Goal: Task Accomplishment & Management: Complete application form

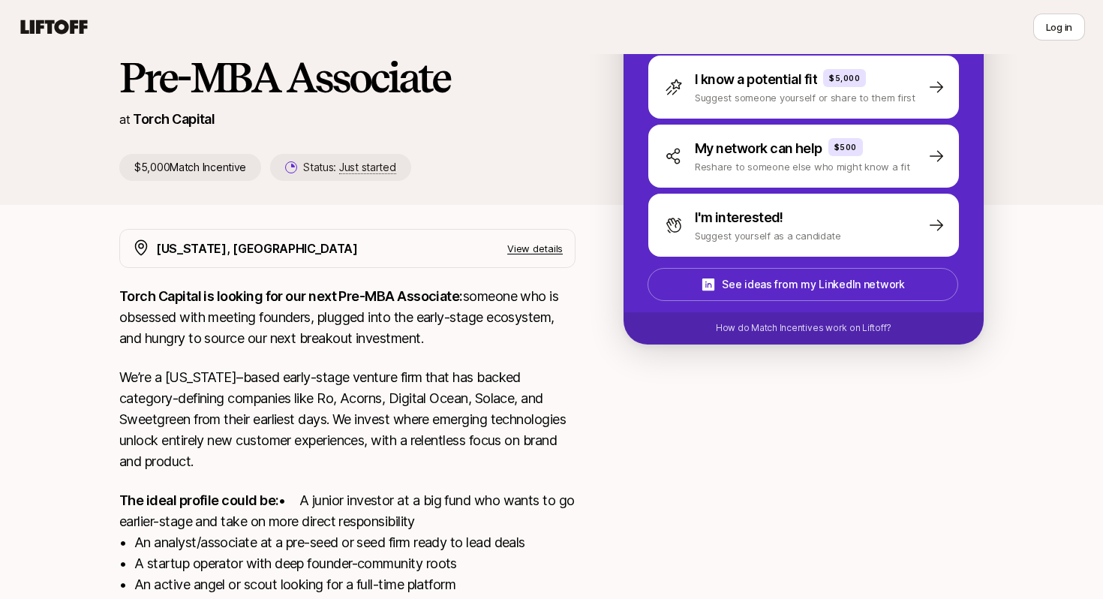
scroll to position [14, 0]
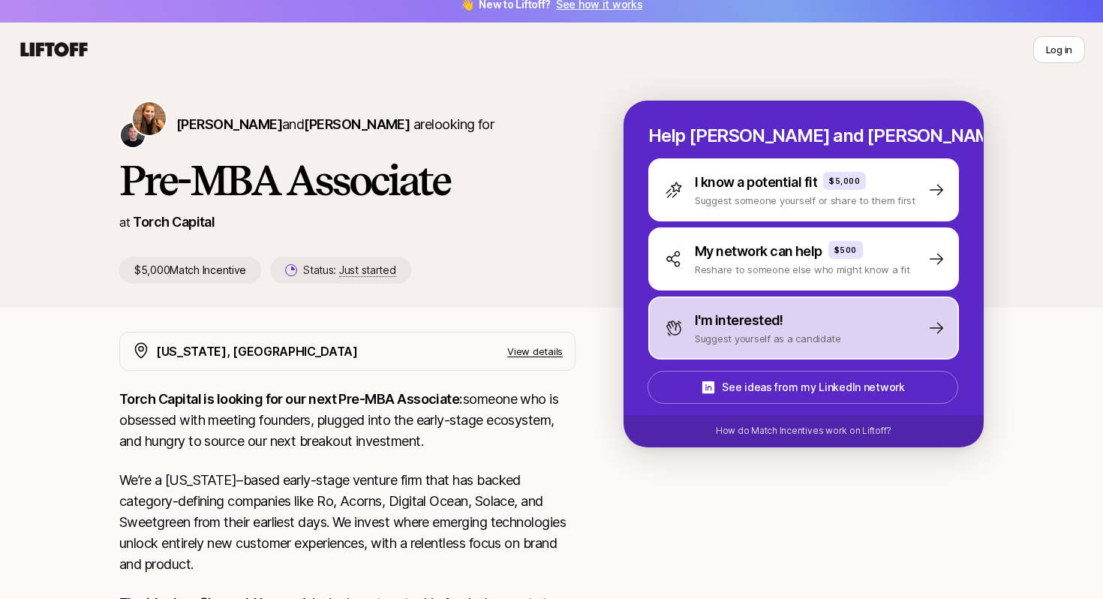
click at [762, 318] on p "I'm interested!" at bounding box center [739, 320] width 89 height 21
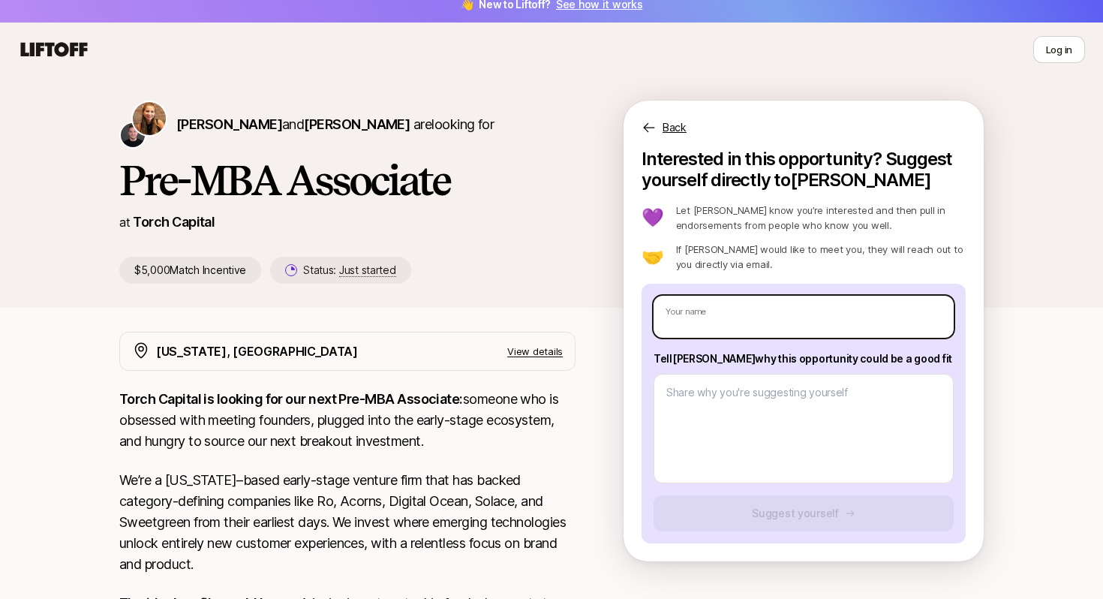
click at [762, 318] on input "text" at bounding box center [804, 317] width 300 height 42
click at [601, 352] on div "New York, NY View details Torch Capital is looking for our next Pre-MBA Associa…" at bounding box center [551, 590] width 900 height 516
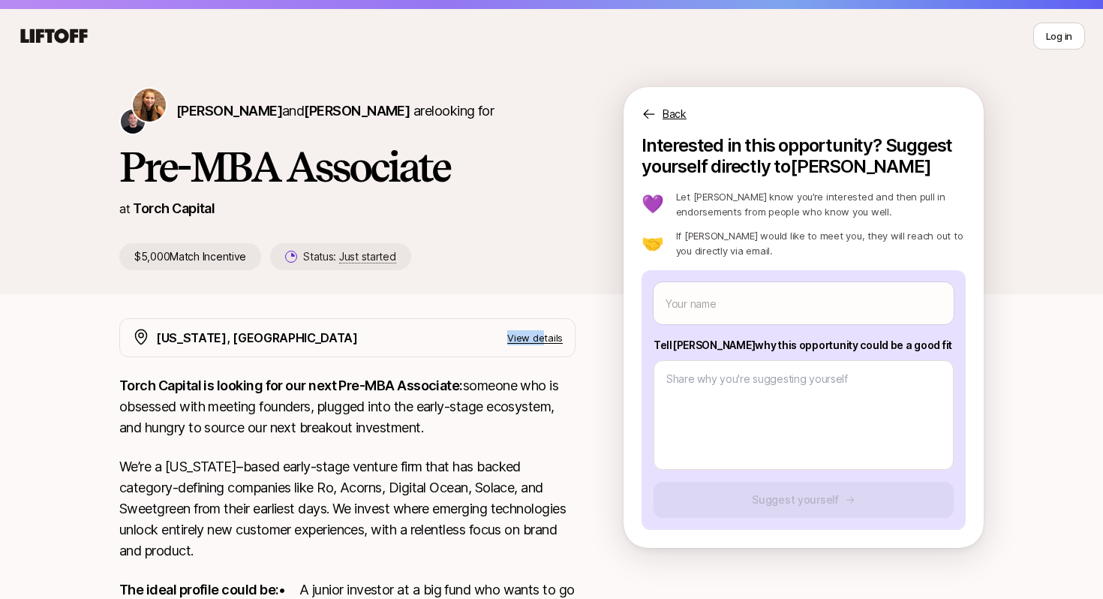
click at [546, 330] on p "View details" at bounding box center [535, 337] width 56 height 15
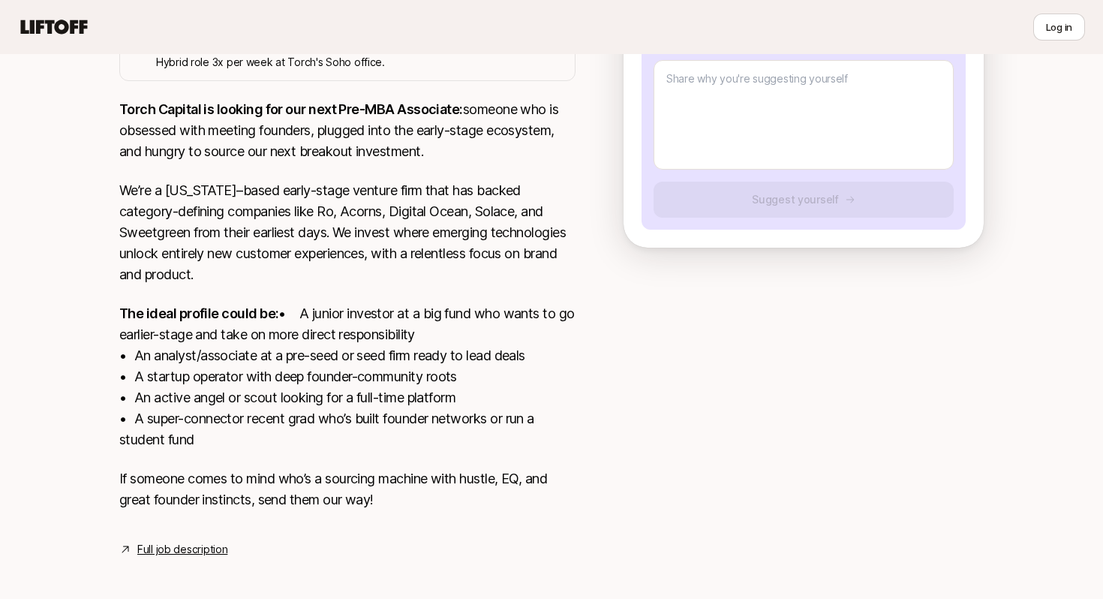
scroll to position [356, 0]
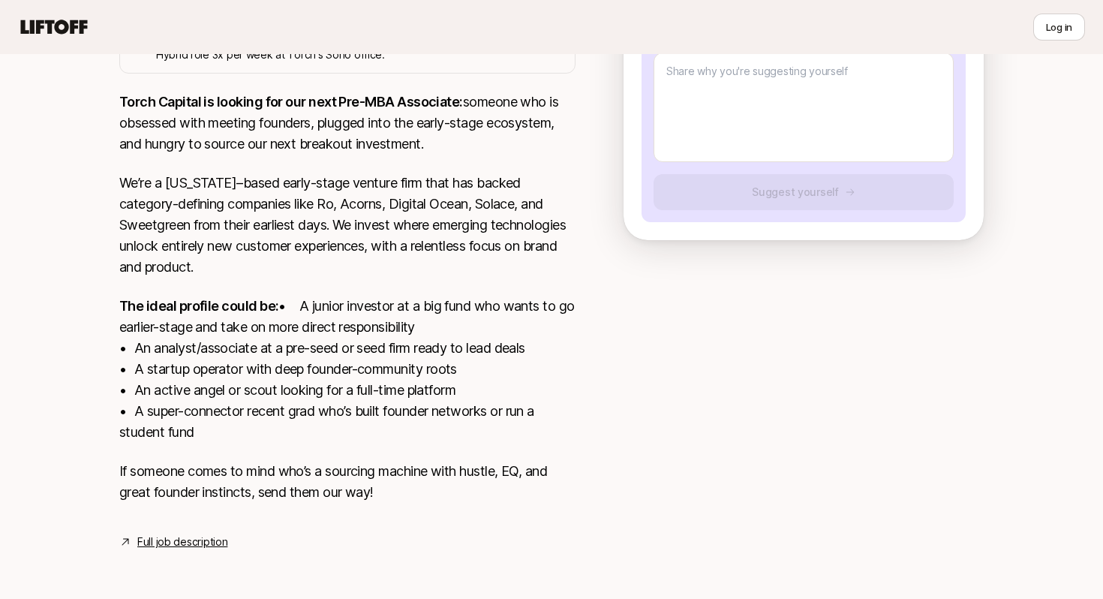
click at [188, 535] on link "Full job description" at bounding box center [182, 542] width 90 height 18
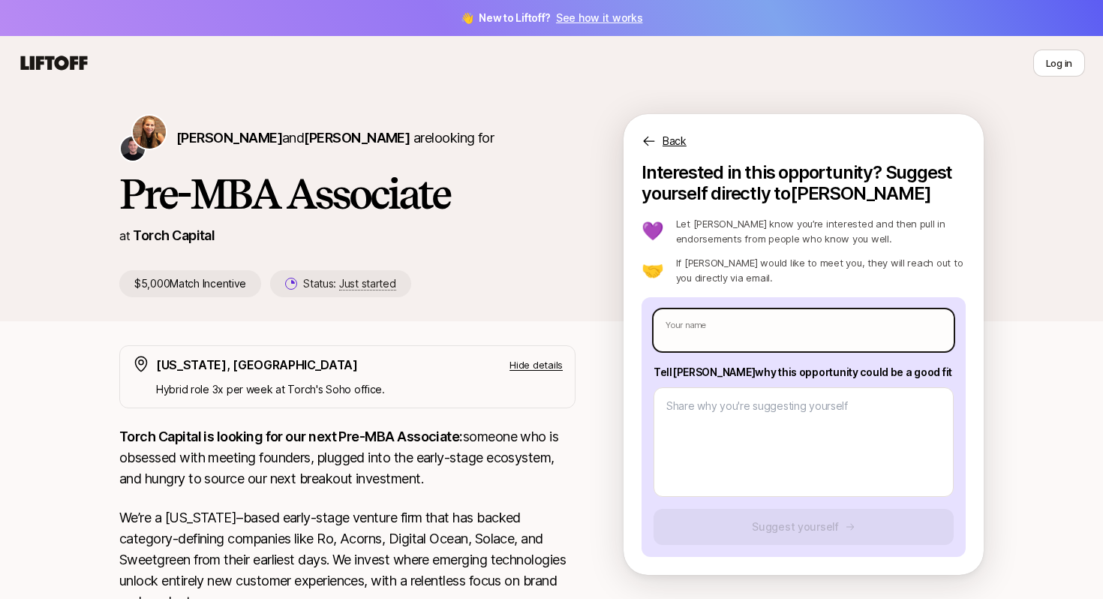
click at [746, 313] on input "text" at bounding box center [804, 330] width 300 height 42
type input "Quintarius Bell"
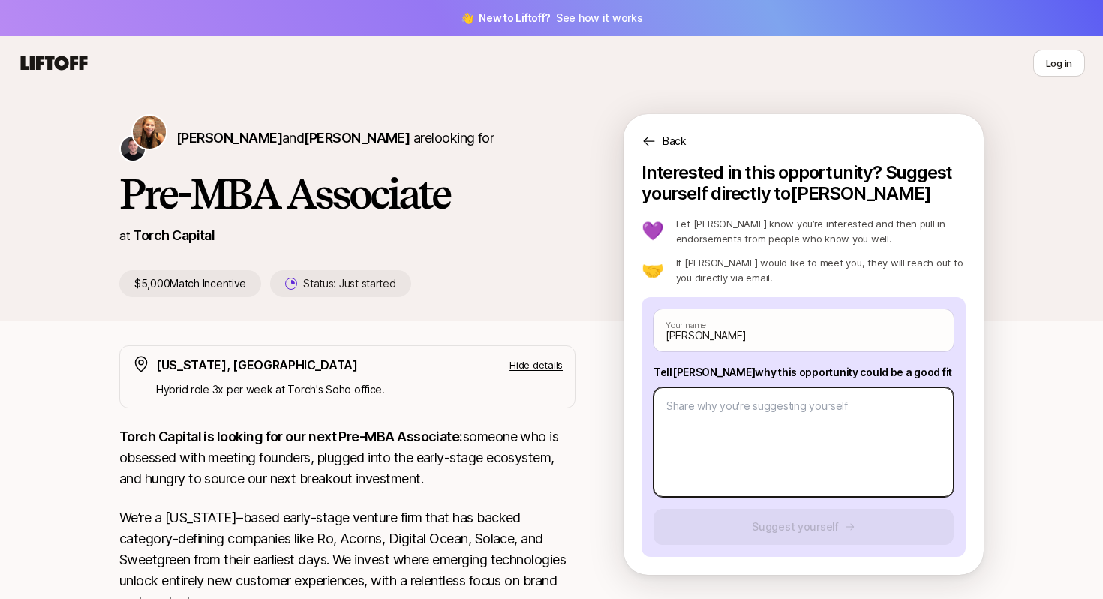
click at [755, 437] on textarea at bounding box center [804, 442] width 300 height 110
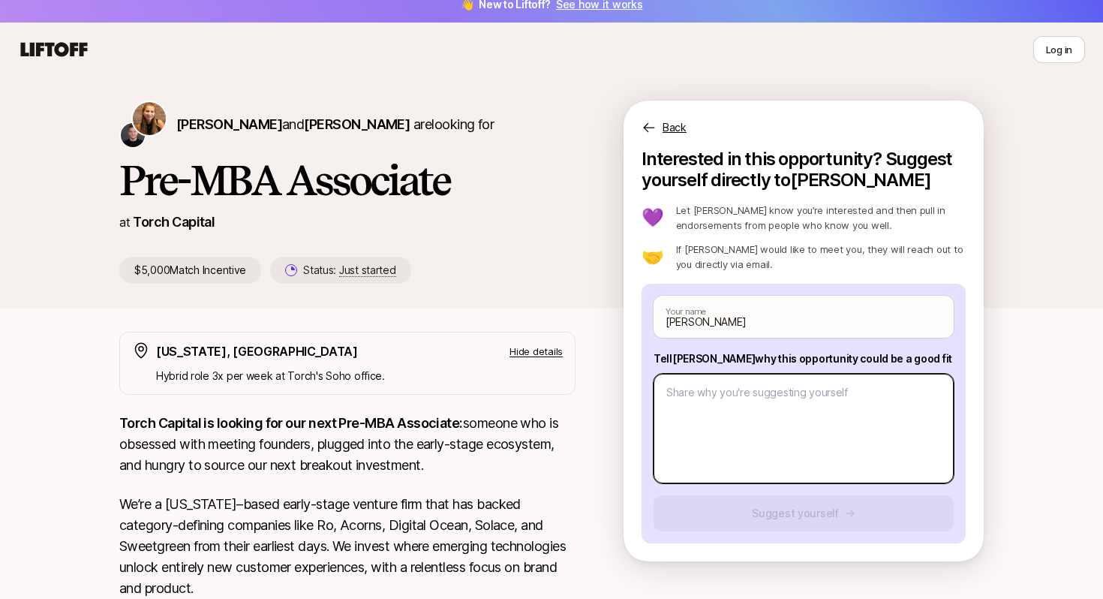
scroll to position [19, 0]
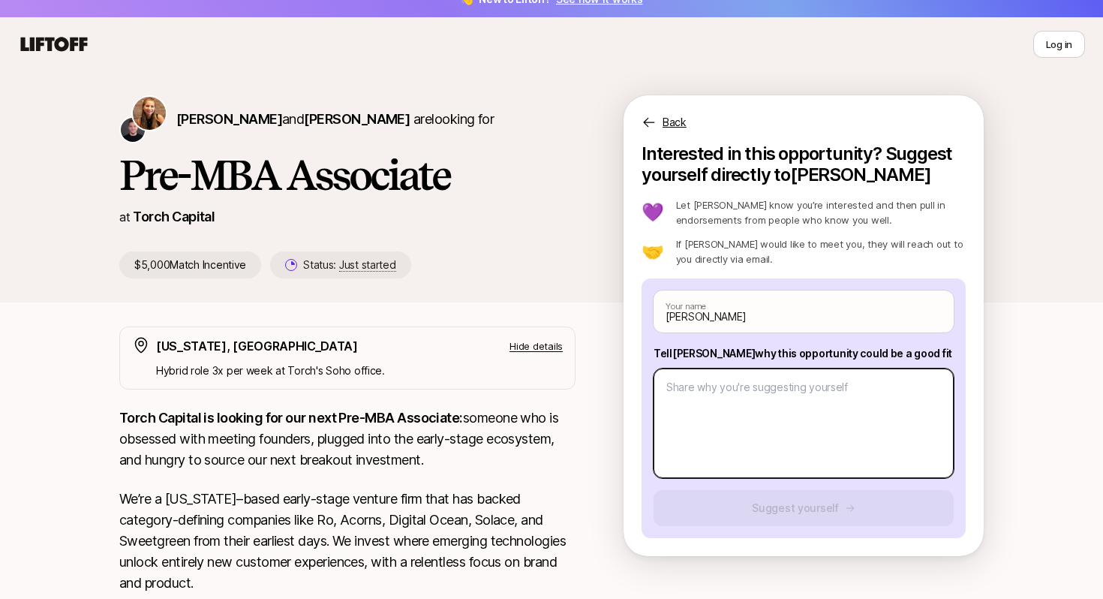
click at [845, 445] on textarea at bounding box center [804, 423] width 300 height 110
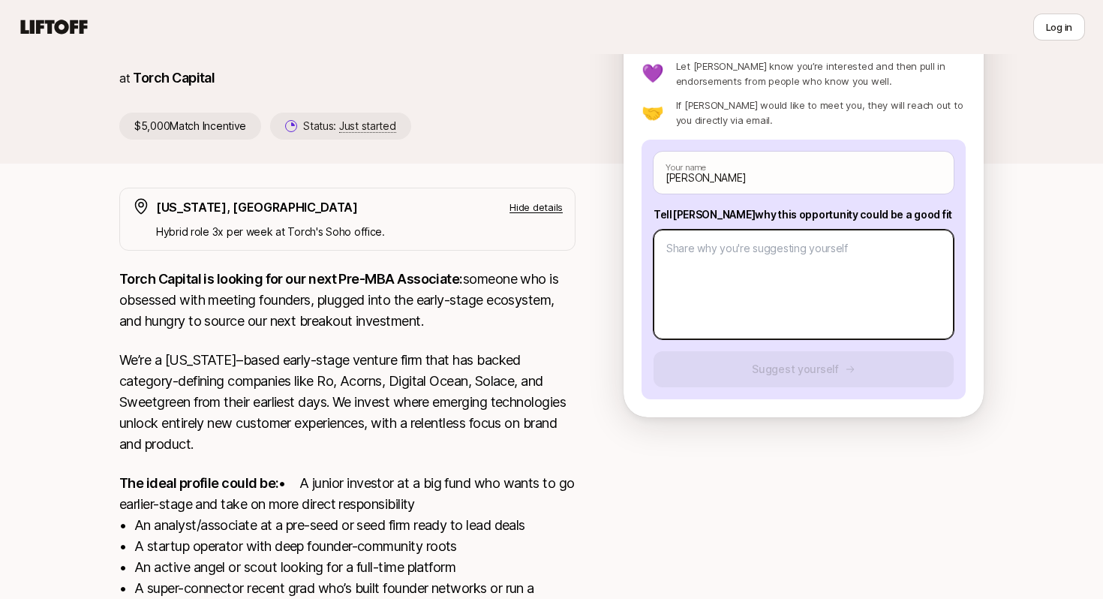
scroll to position [0, 0]
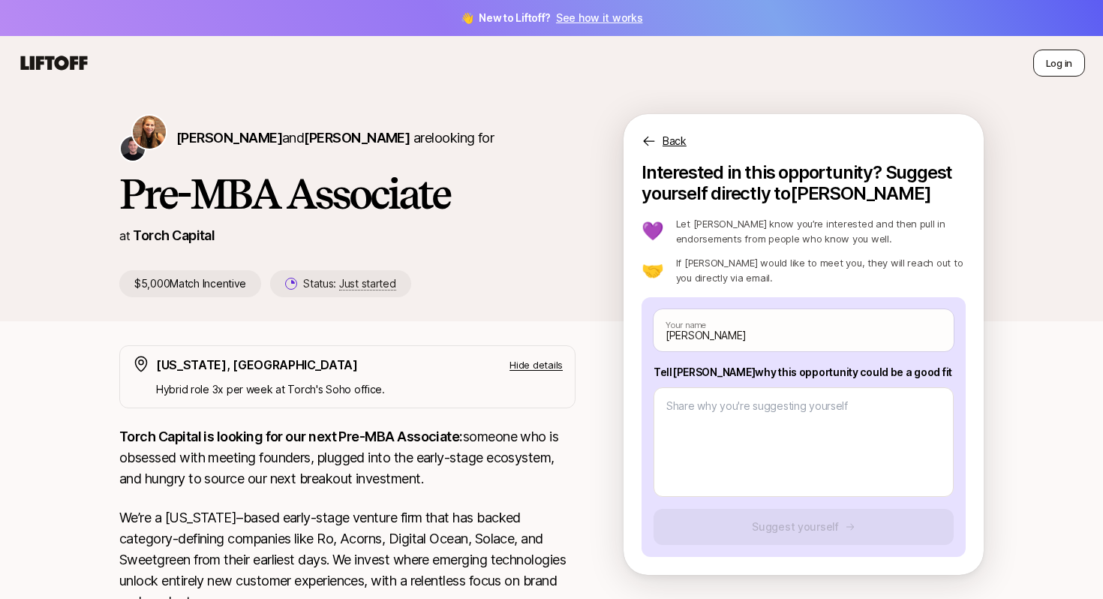
click at [1057, 65] on button "Log in" at bounding box center [1059, 63] width 52 height 27
type textarea "x"
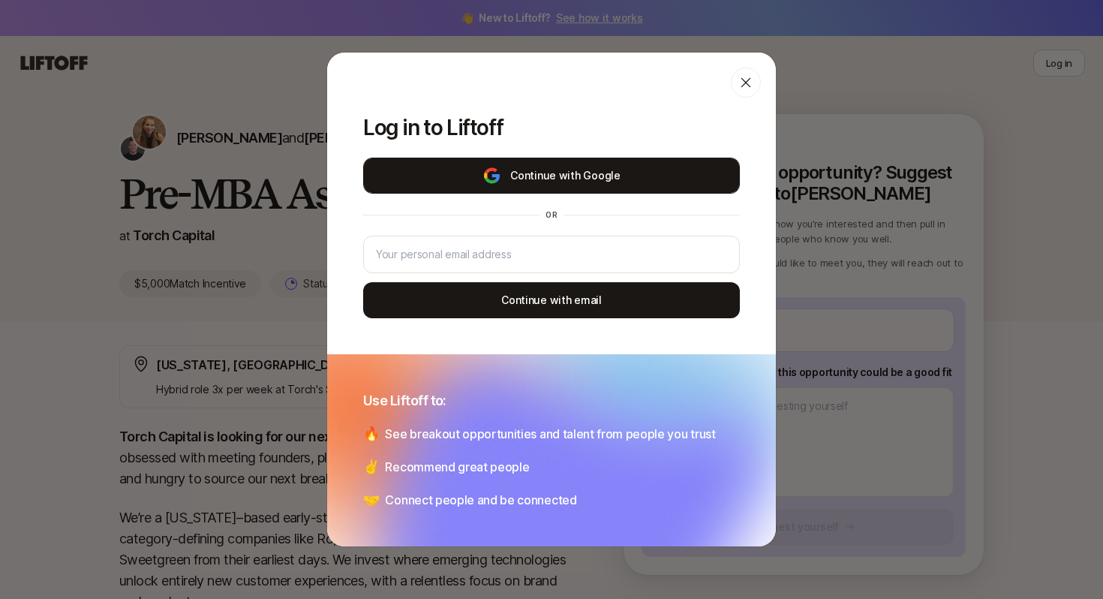
click at [630, 170] on button "Continue with Google" at bounding box center [551, 176] width 377 height 36
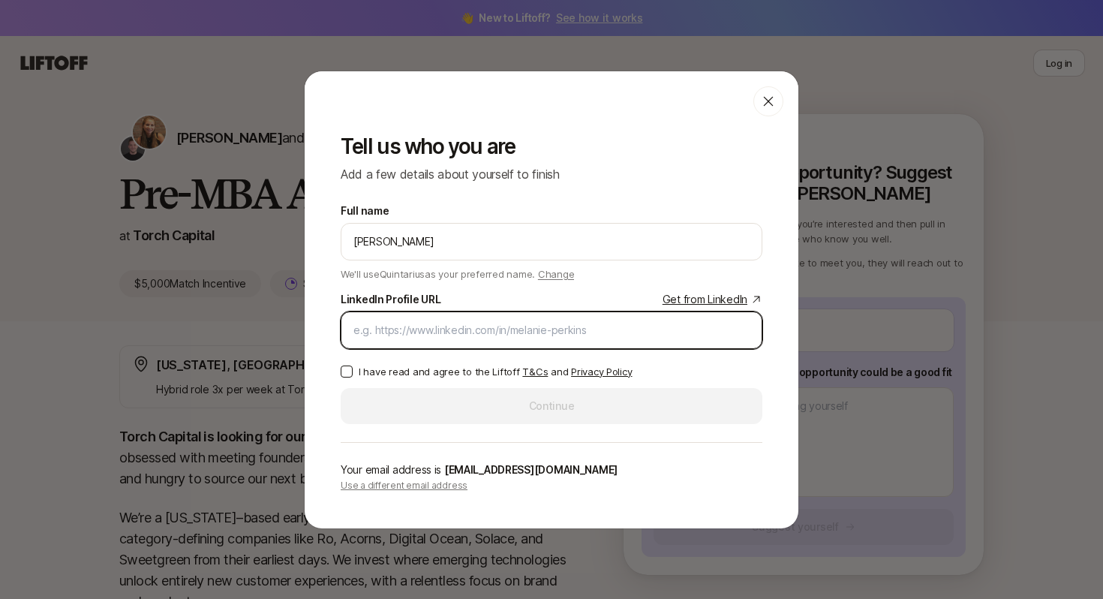
paste input "https://www.linkedin.com/in/quintarius-bell/"
type input "https://www.linkedin.com/in/quintarius-bell/"
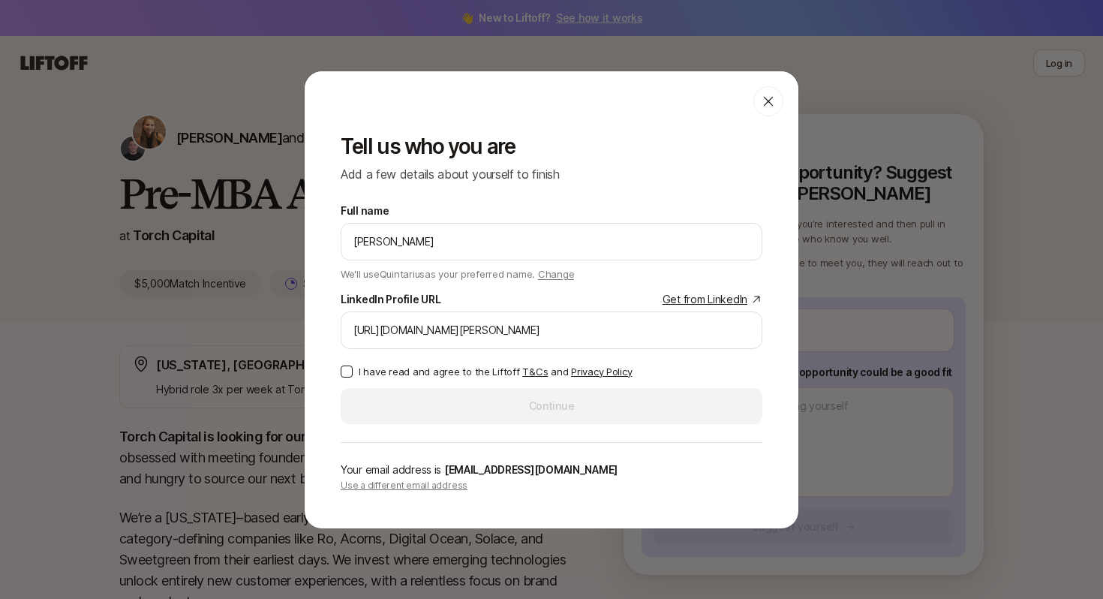
click at [349, 368] on button "I have read and agree to the Liftoff T&Cs and Privacy Policy" at bounding box center [347, 371] width 12 height 12
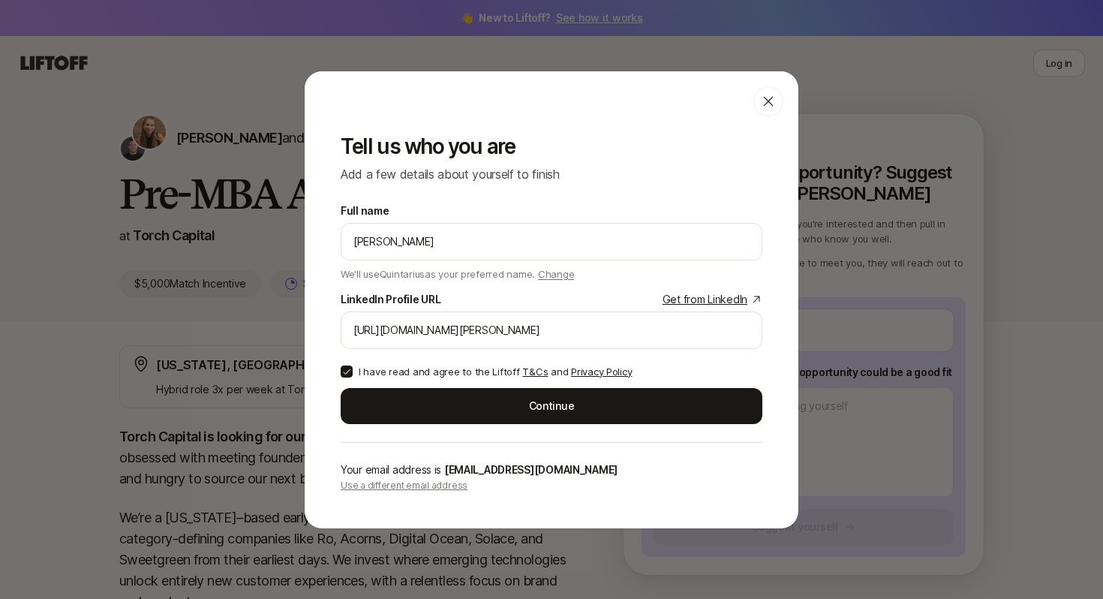
click at [556, 277] on span "Change" at bounding box center [556, 274] width 36 height 12
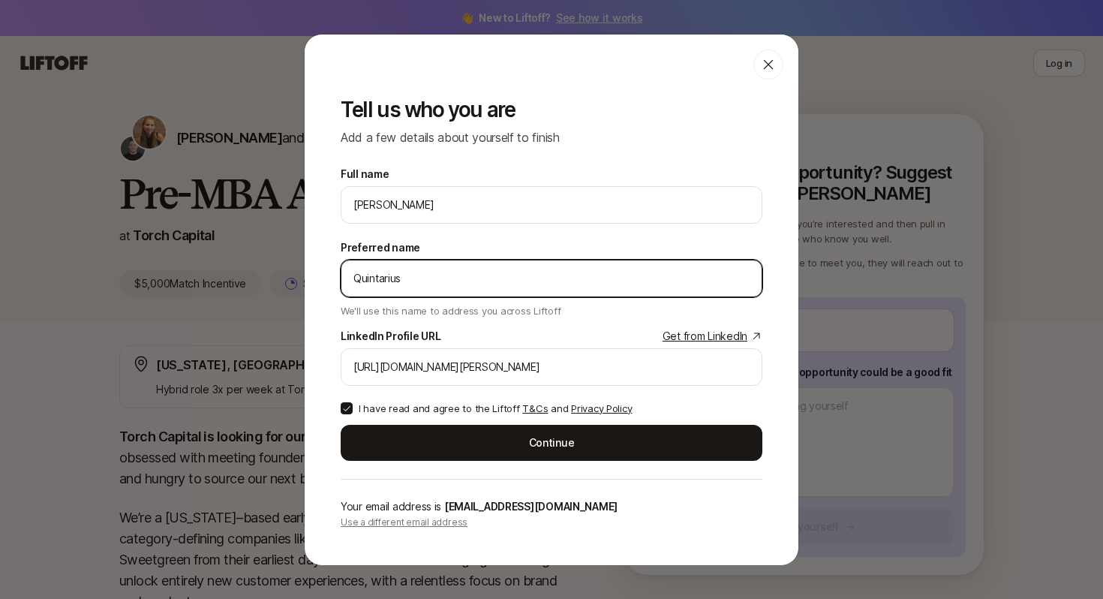
click at [498, 274] on input "Quintarius" at bounding box center [551, 278] width 396 height 18
type input "QB"
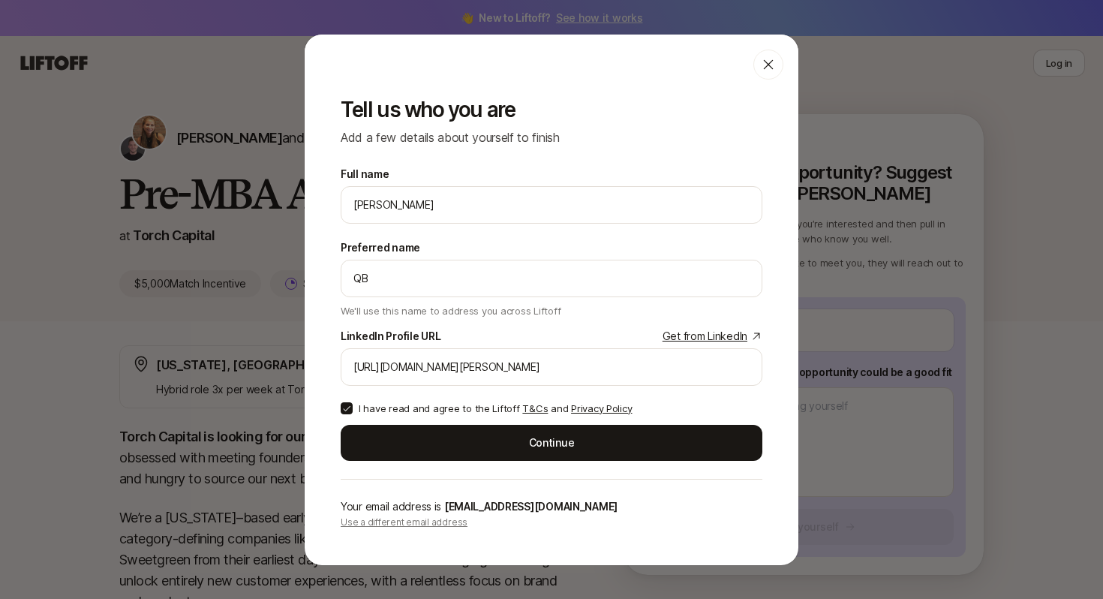
click at [328, 315] on div "Tell us who you are Add a few details about yourself to finish Full name Quinta…" at bounding box center [552, 323] width 494 height 486
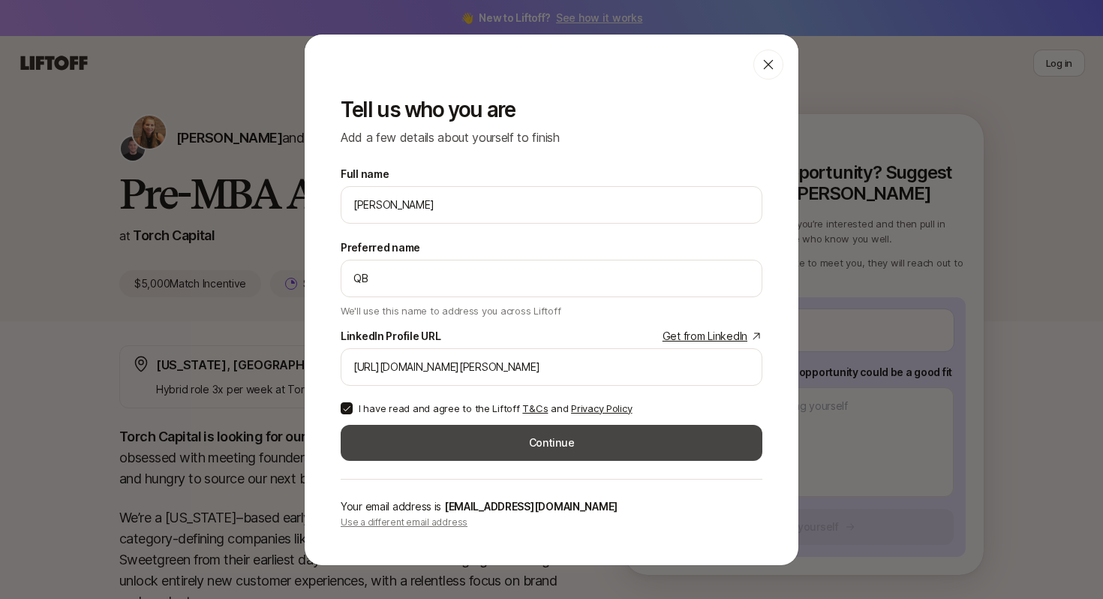
click at [466, 426] on button "Continue" at bounding box center [552, 443] width 422 height 36
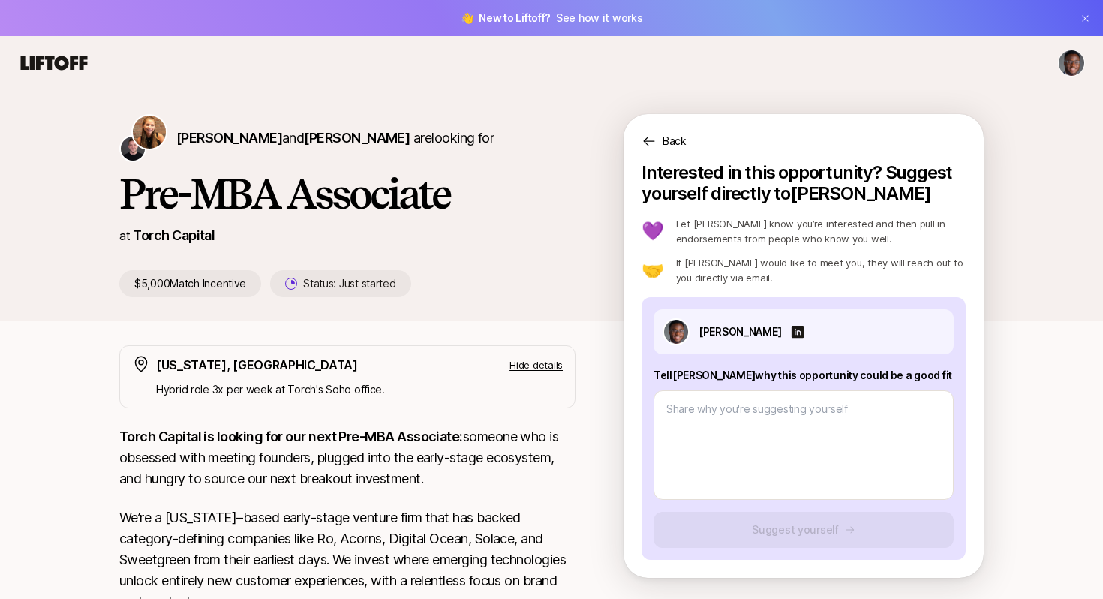
click at [1070, 72] on html "👋 New to Liftoff? See how it works Katie Reiner and Christopher Harper are look…" at bounding box center [551, 299] width 1103 height 599
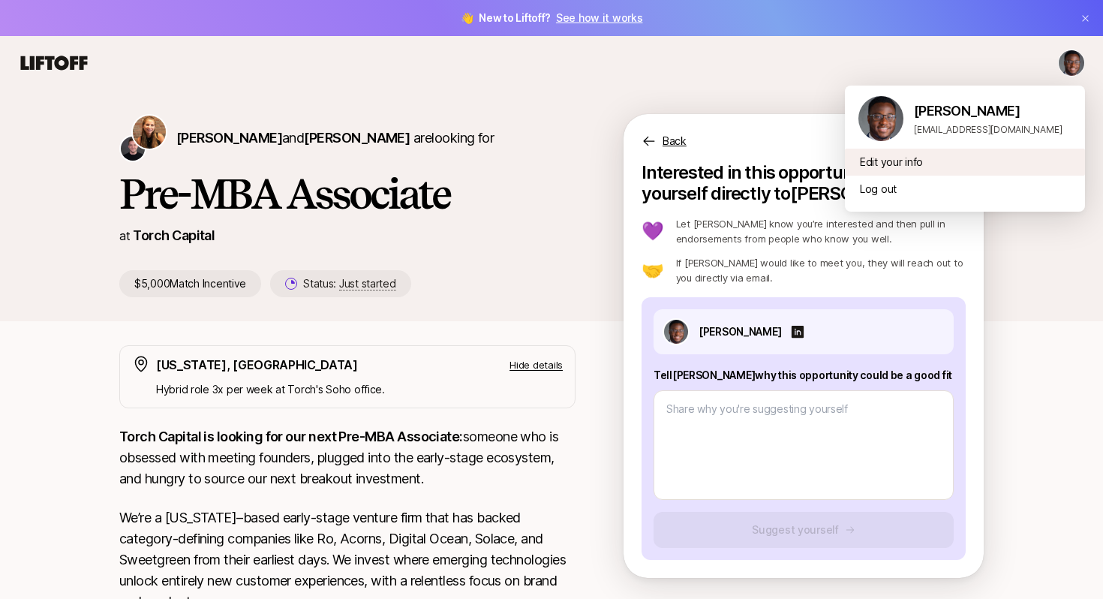
click at [907, 165] on div "Edit your info" at bounding box center [965, 162] width 240 height 27
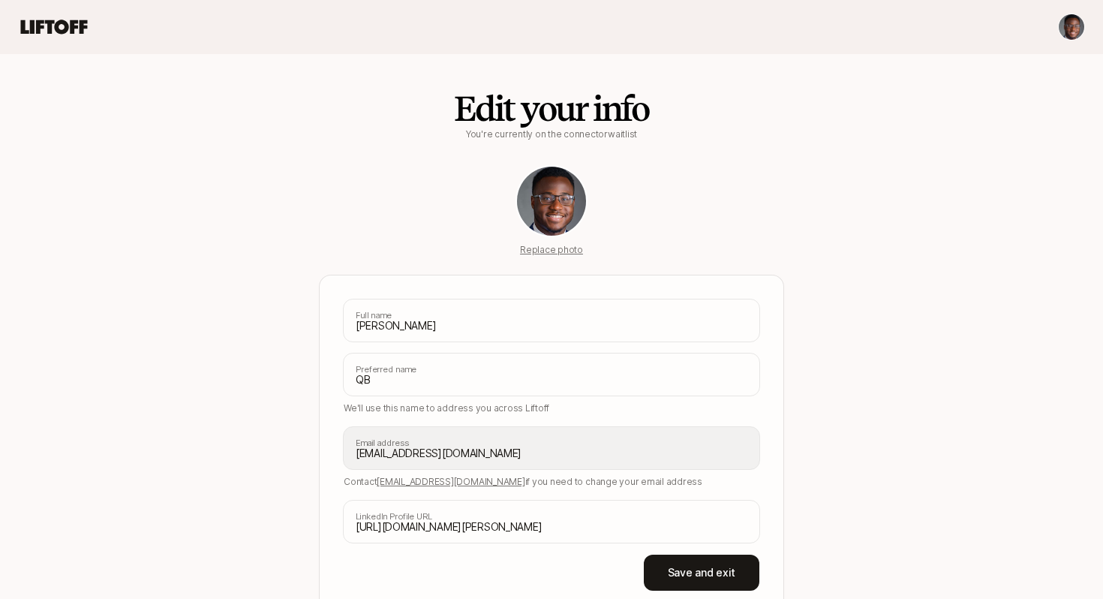
scroll to position [77, 0]
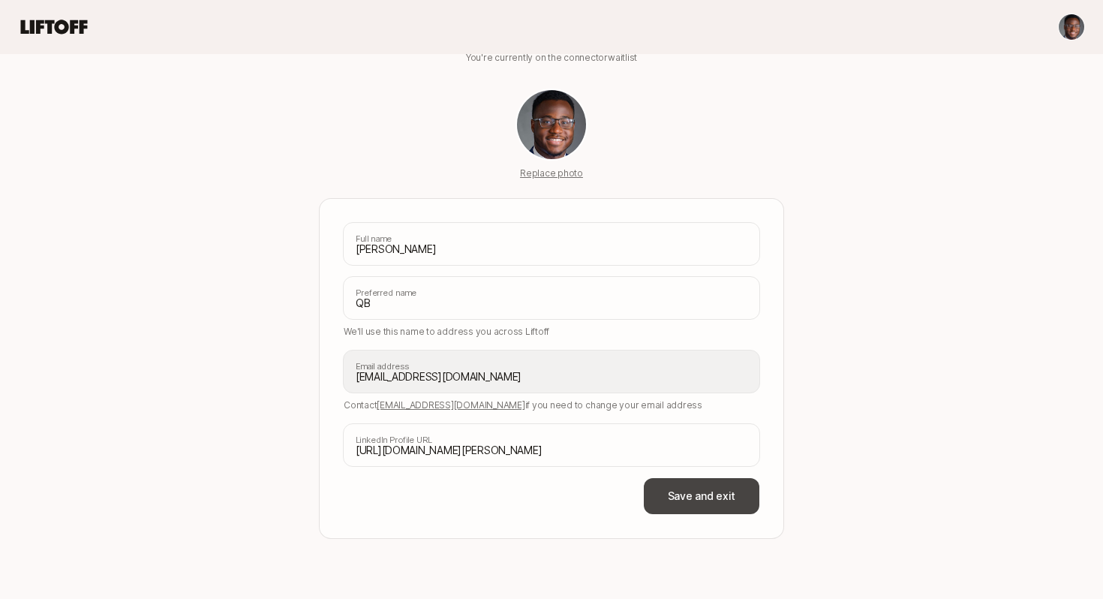
click at [739, 504] on button "Save and exit" at bounding box center [702, 496] width 116 height 36
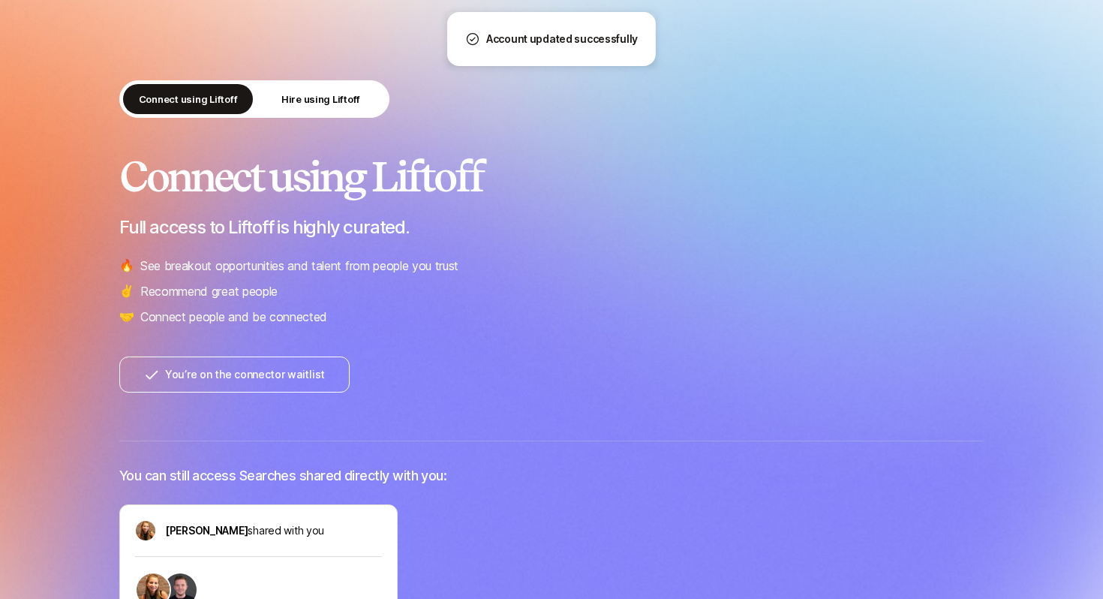
scroll to position [60, 0]
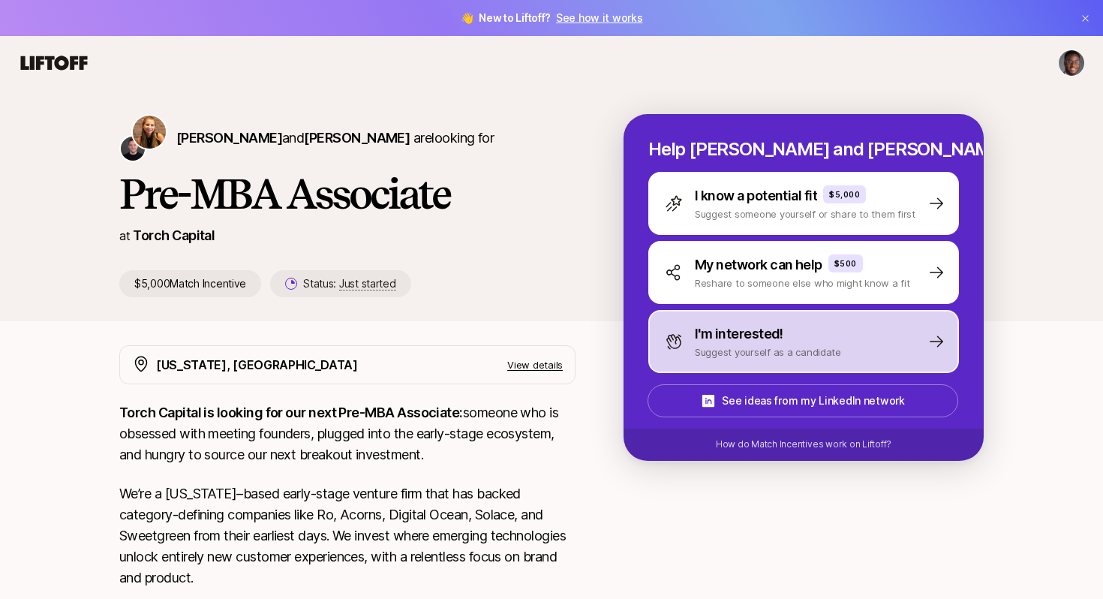
click at [771, 350] on p "Suggest yourself as a candidate" at bounding box center [768, 351] width 146 height 15
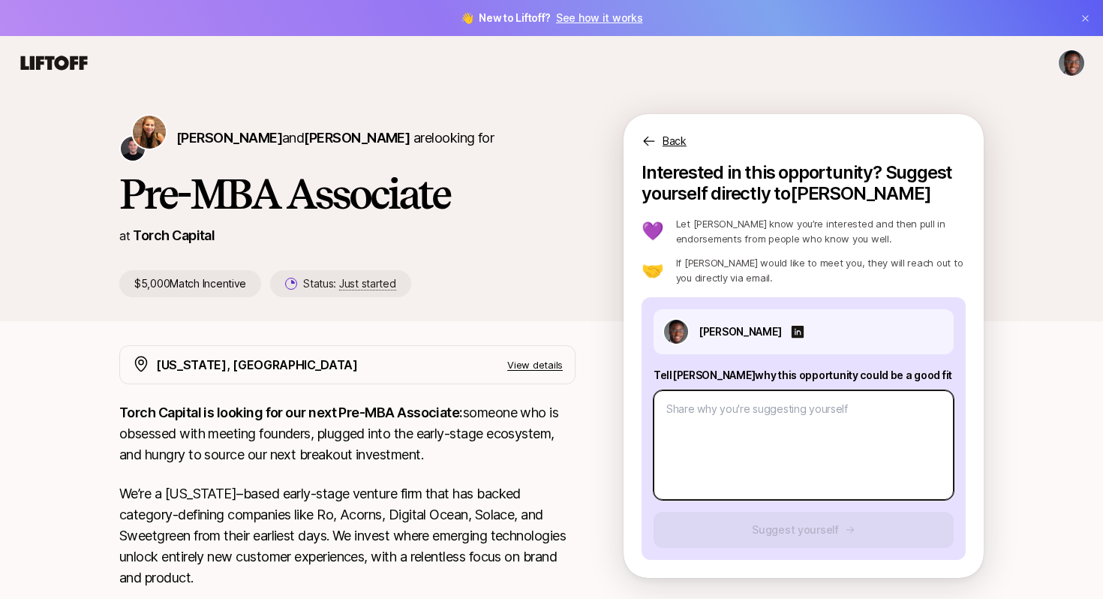
click at [757, 425] on textarea at bounding box center [804, 445] width 300 height 110
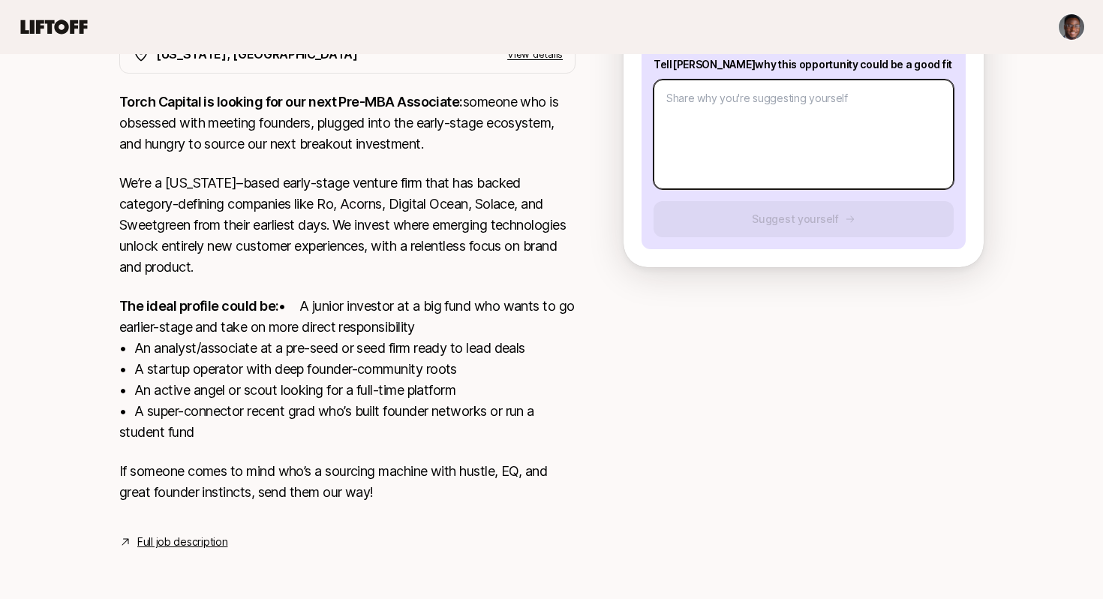
scroll to position [332, 0]
type textarea "x"
type textarea "A"
type textarea "x"
type textarea "A"
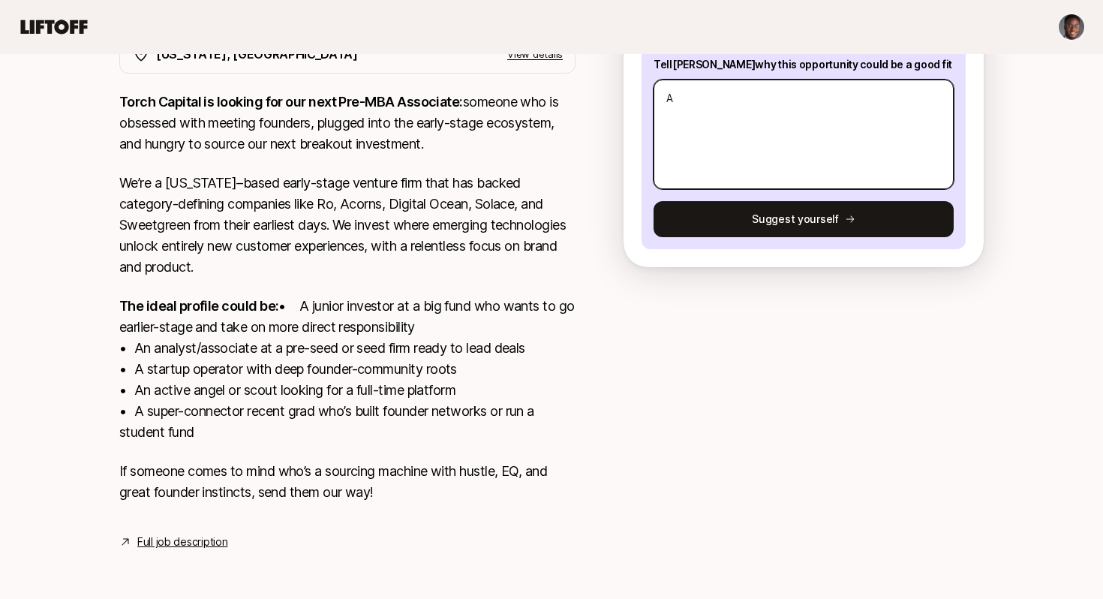
type textarea "x"
type textarea "A t"
type textarea "x"
type textarea "A th"
type textarea "x"
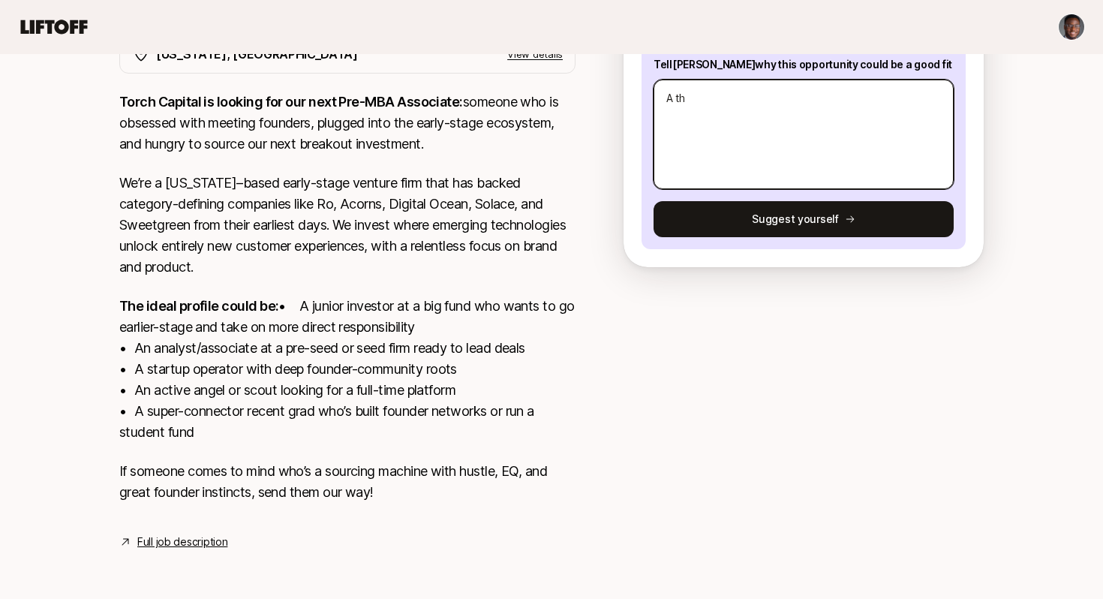
type textarea "A ths"
type textarea "x"
type textarea "A thsi"
type textarea "x"
type textarea "A thsis"
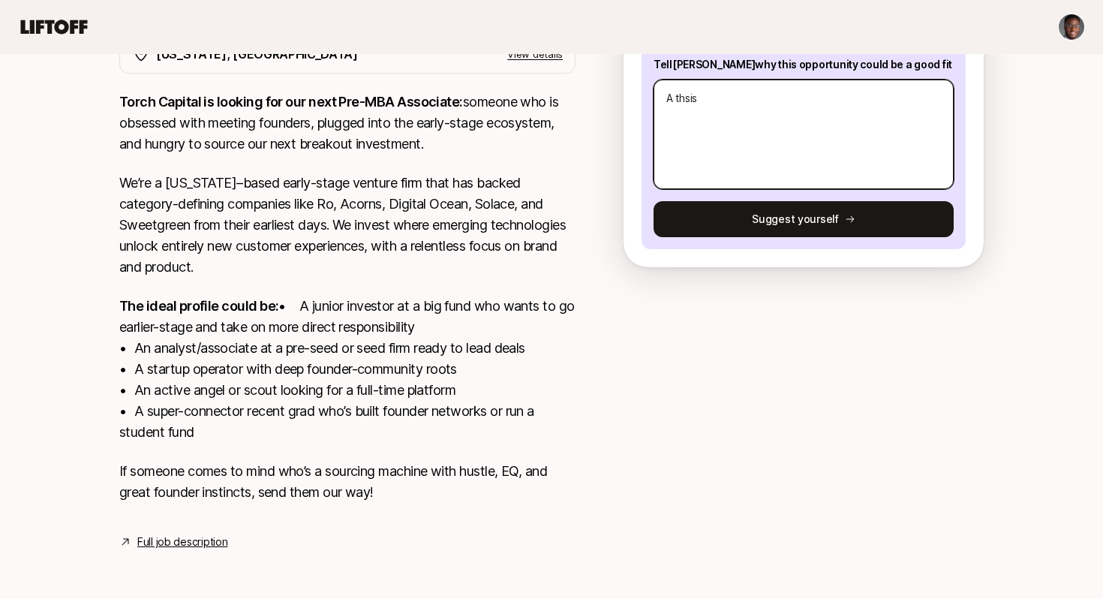
type textarea "x"
type textarea "A thsi"
type textarea "x"
type textarea "A ths"
type textarea "x"
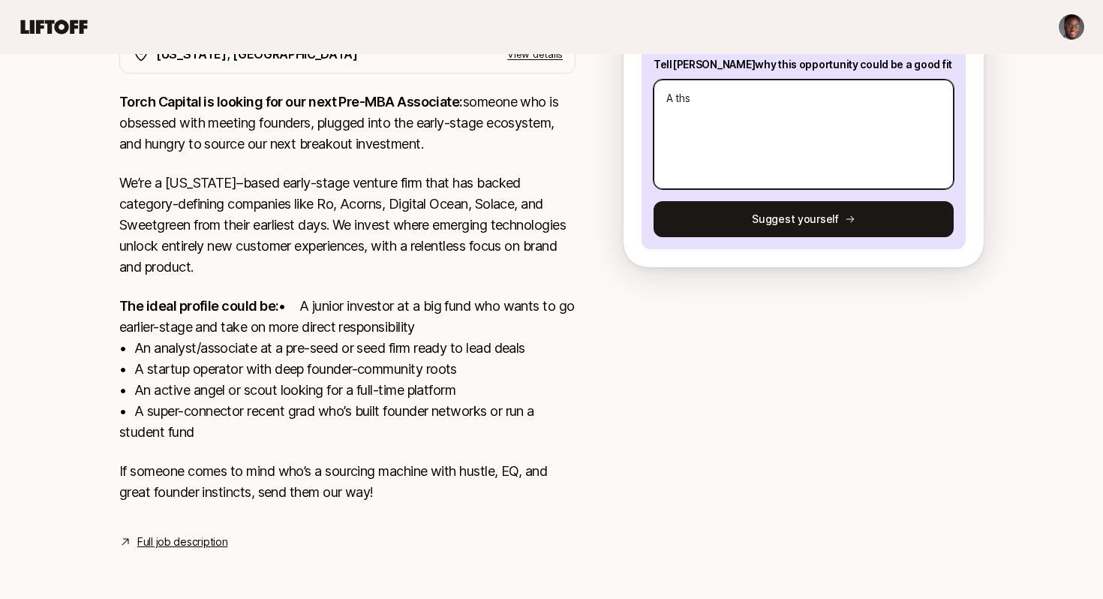
type textarea "A th"
type textarea "x"
type textarea "A the"
type textarea "x"
type textarea "A thes"
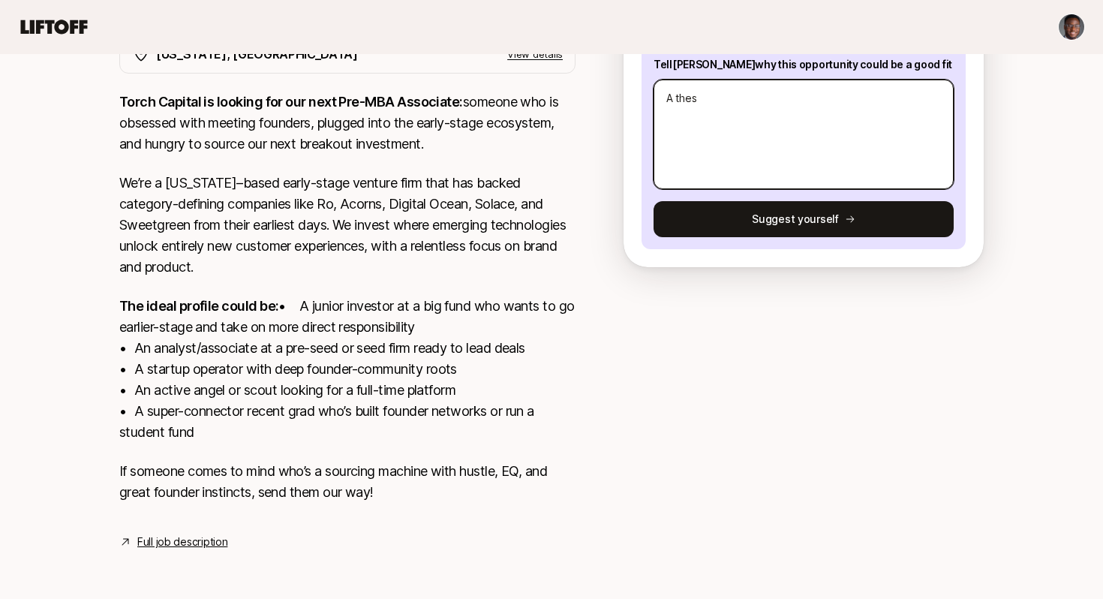
type textarea "x"
type textarea "A thesi"
type textarea "x"
type textarea "A thesis"
type textarea "x"
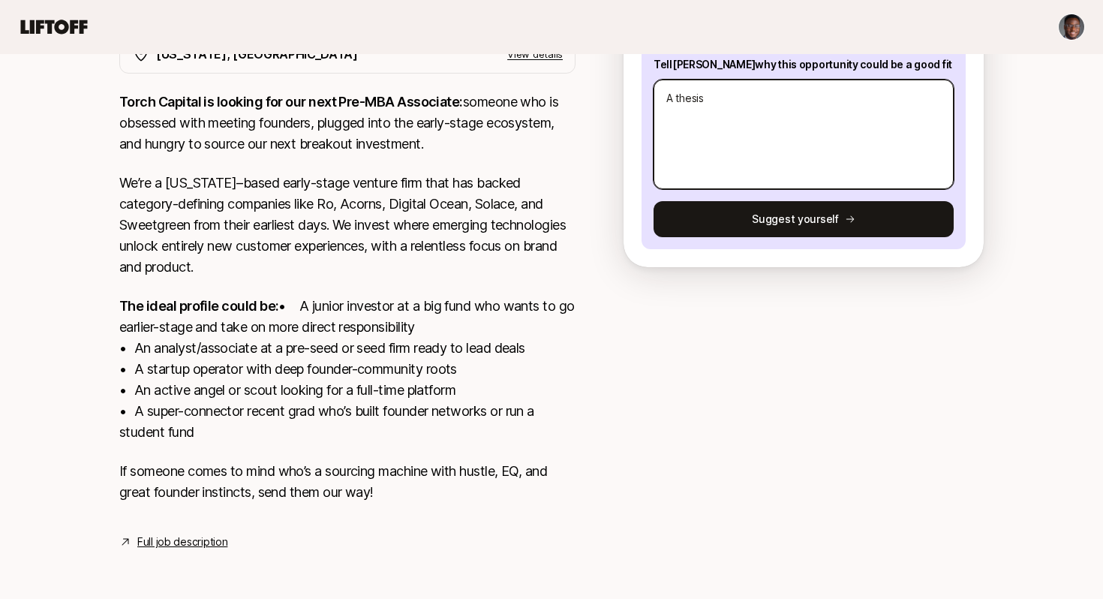
type textarea "A thesis"
type textarea "x"
type textarea "A thesis t"
type textarea "x"
type textarea "A thesis th"
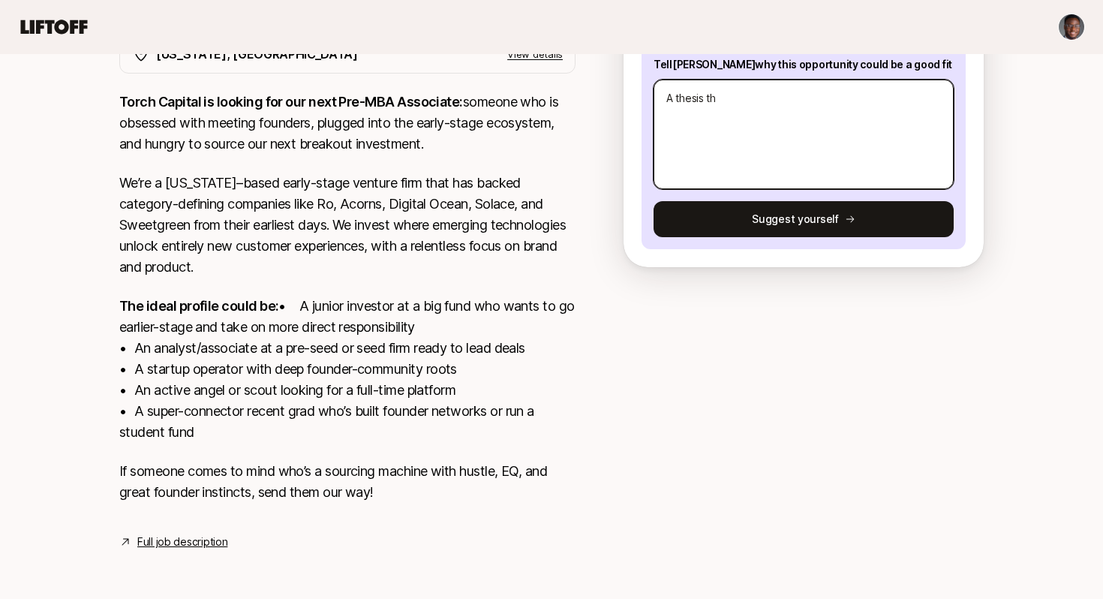
type textarea "x"
type textarea "A thesis tha"
type textarea "x"
type textarea "A thesis that"
type textarea "x"
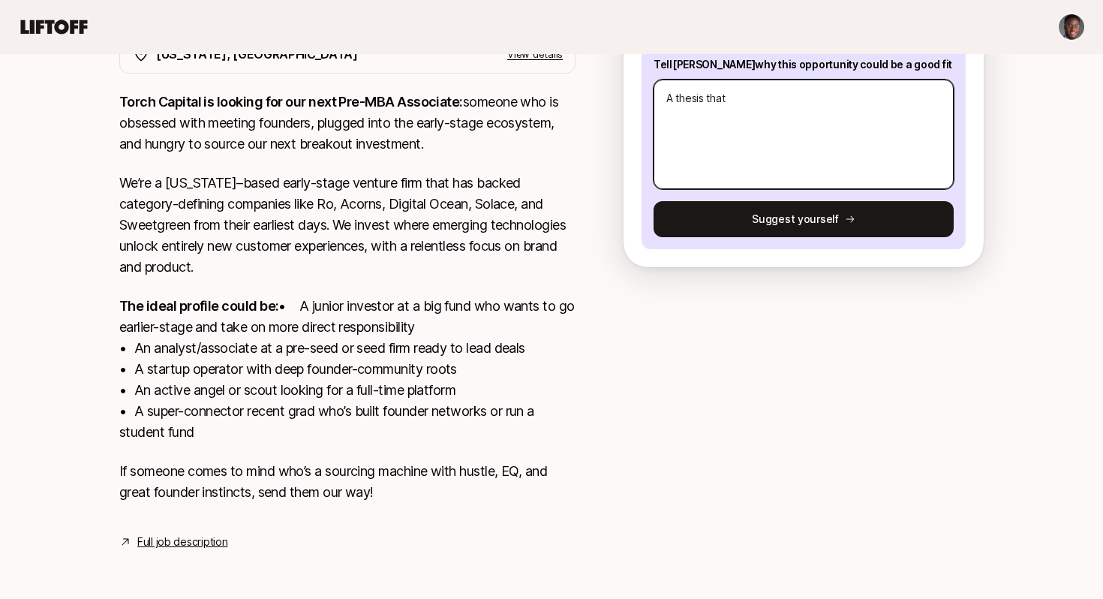
type textarea "A thesis that"
type textarea "x"
type textarea "A thesis that e"
type textarea "x"
type textarea "A thesis that ex"
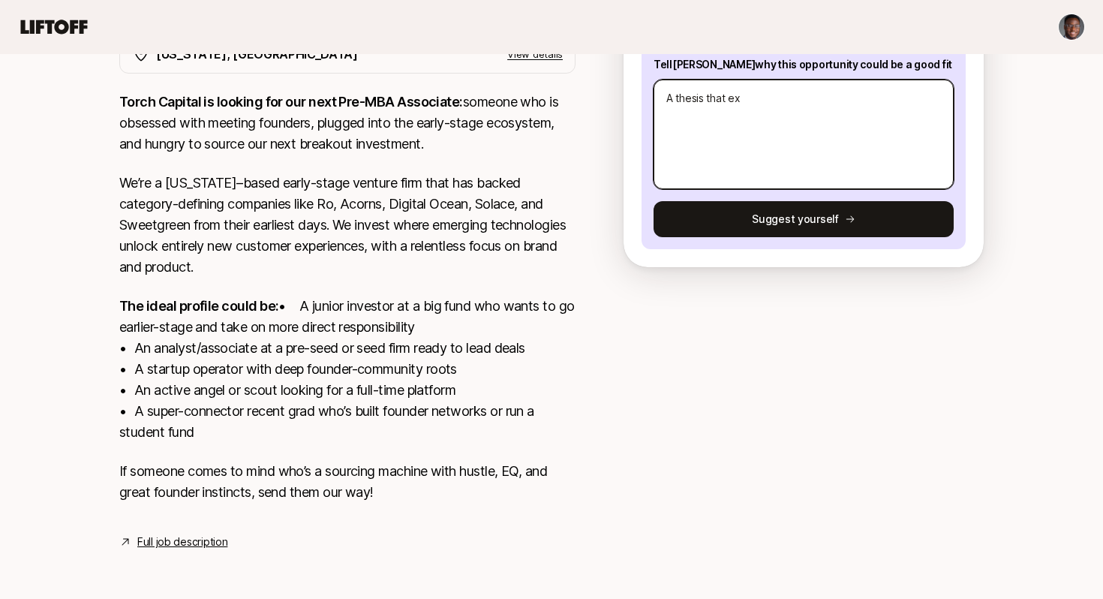
type textarea "x"
type textarea "A thesis that exx"
type textarea "x"
type textarea "A thesis that exxc"
type textarea "x"
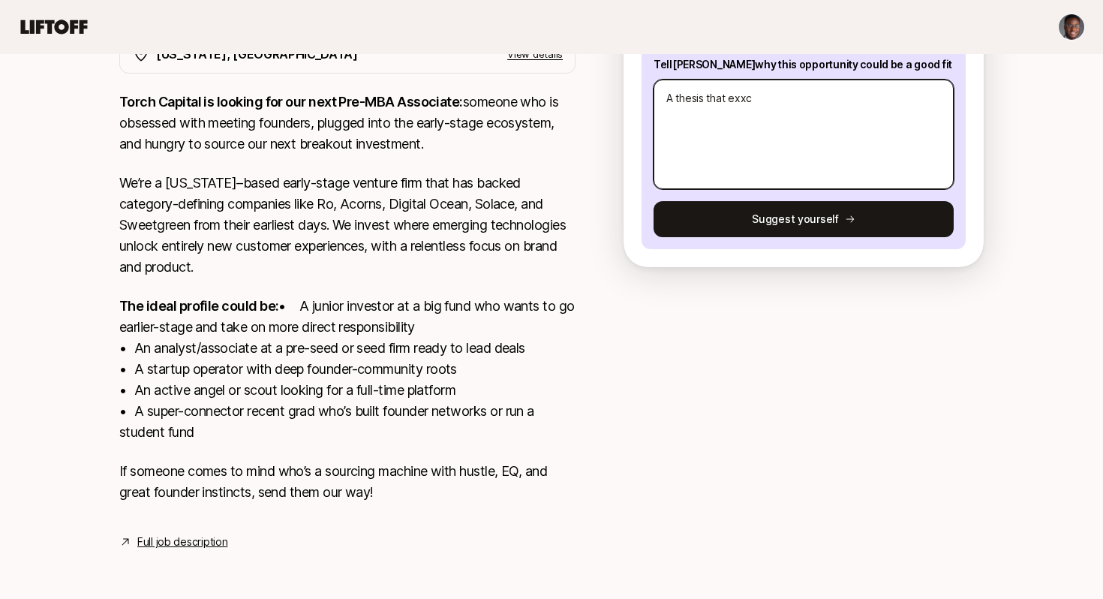
type textarea "A thesis that exx"
type textarea "x"
type textarea "A thesis that ex"
type textarea "x"
type textarea "A thesis that exc"
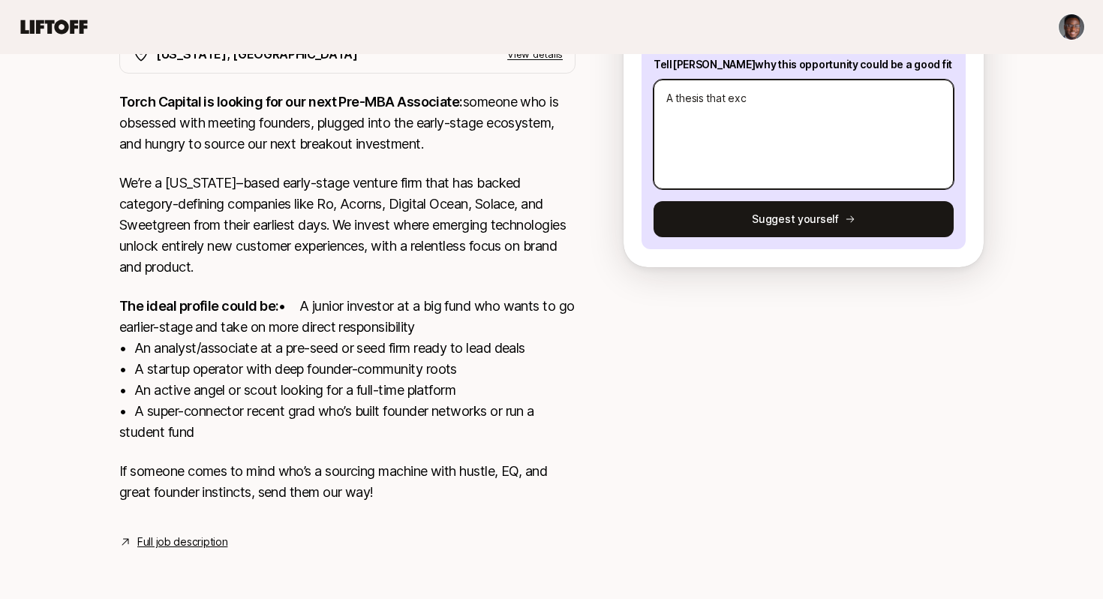
type textarea "x"
type textarea "A thesis that exci"
type textarea "x"
type textarea "A thesis that excit"
type textarea "x"
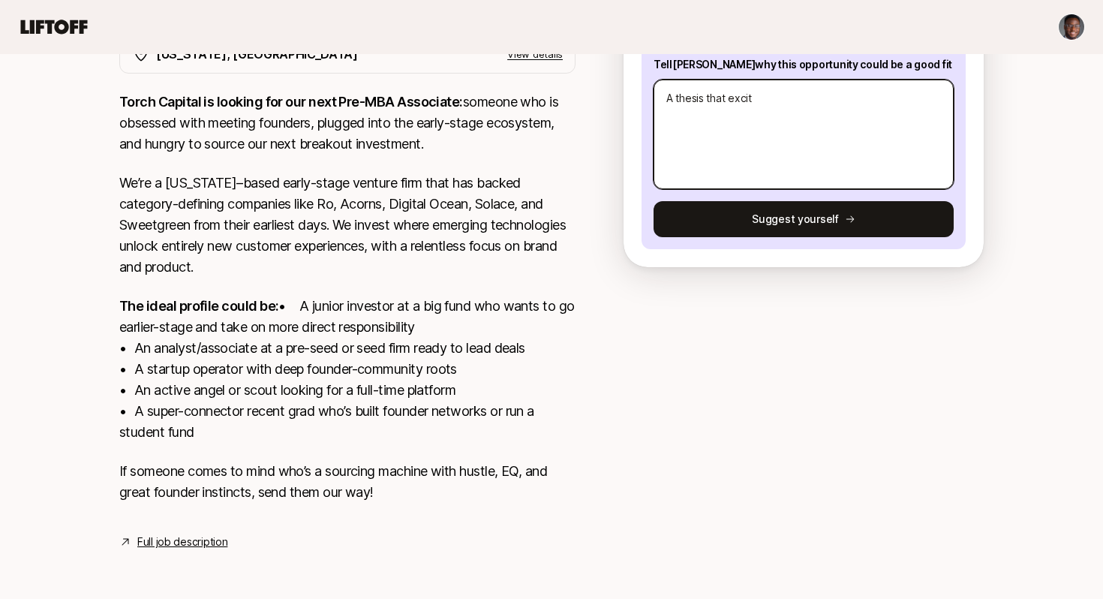
type textarea "A thesis that excite"
type textarea "x"
type textarea "A thesis that excites"
type textarea "x"
type textarea "A thesis that excites"
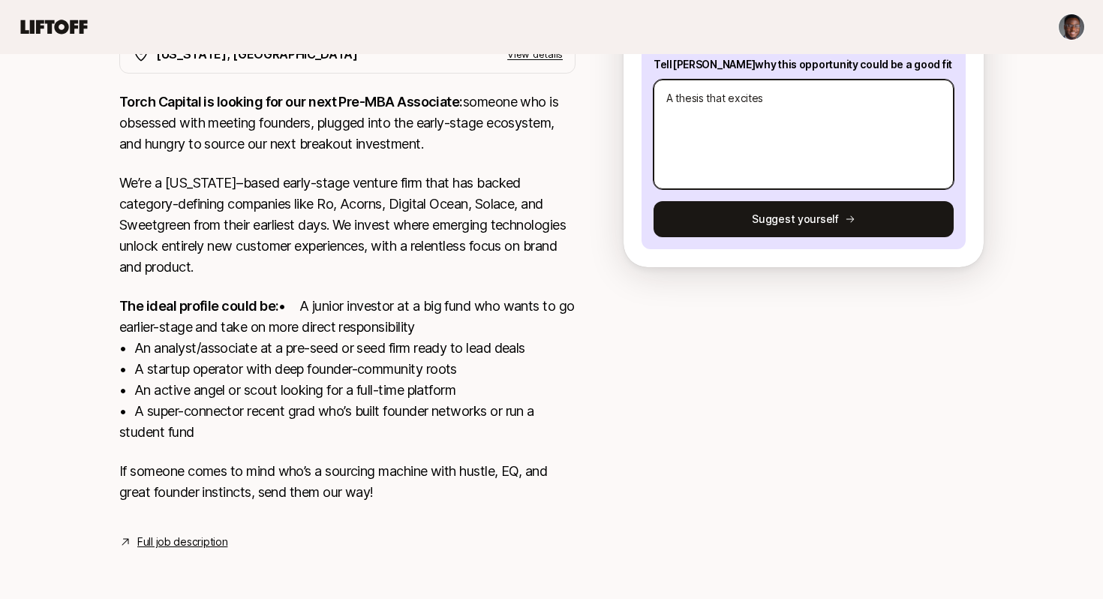
type textarea "x"
type textarea "A thesis that excites m"
type textarea "x"
type textarea "A thesis that excites me"
type textarea "x"
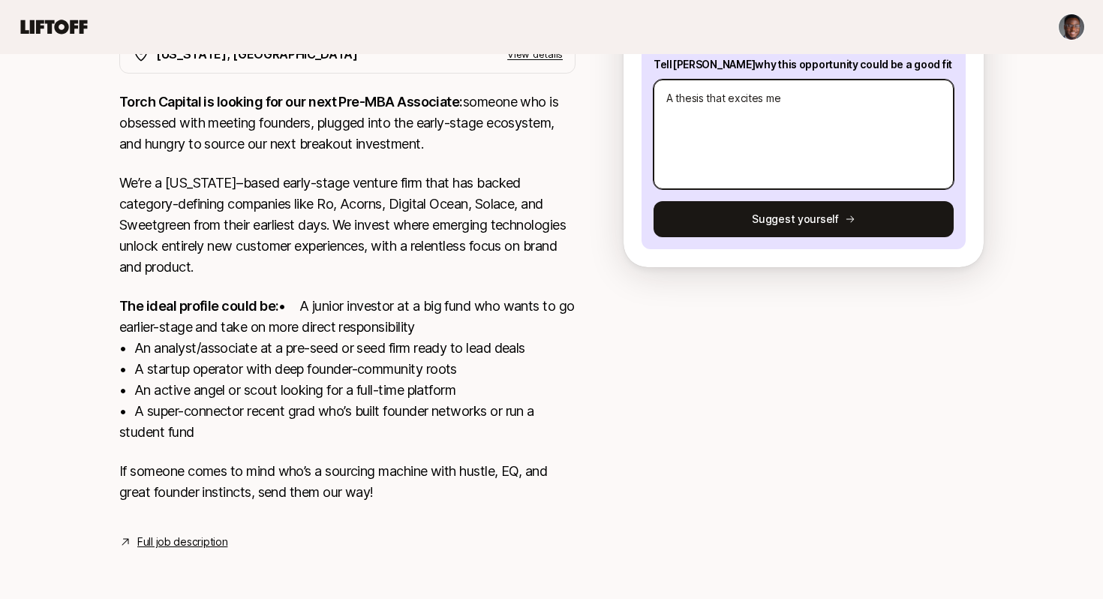
type textarea "A thesis that excites me"
type textarea "x"
type textarea "A thesis that excites me o"
type textarea "x"
type textarea "A thesis that excites me on"
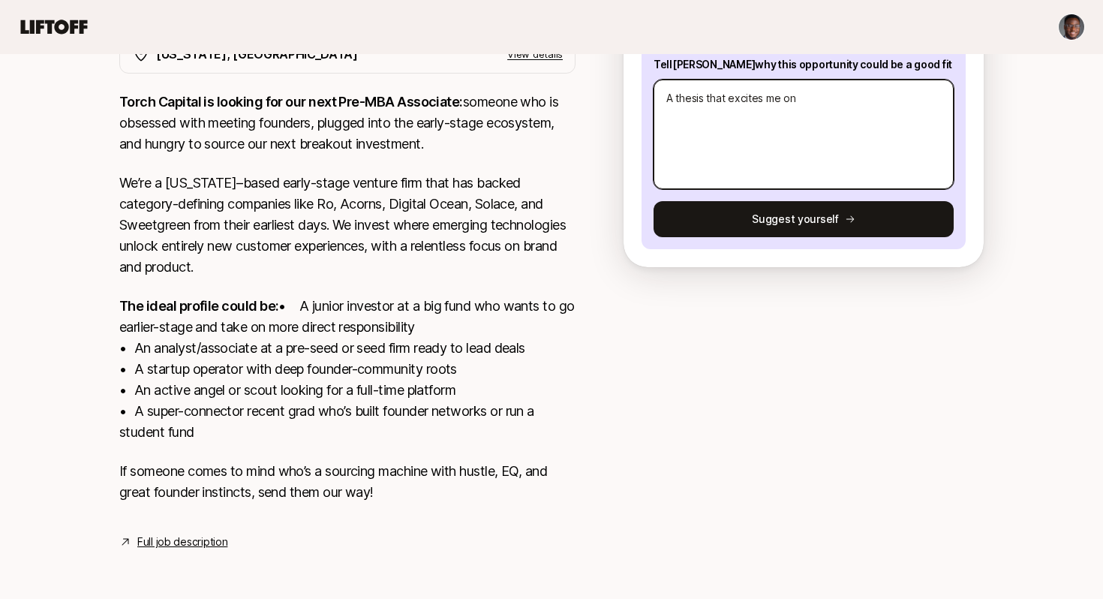
type textarea "x"
type textarea "A thesis that excites me one"
type textarea "x"
type textarea "A thesis that excites me one"
type textarea "x"
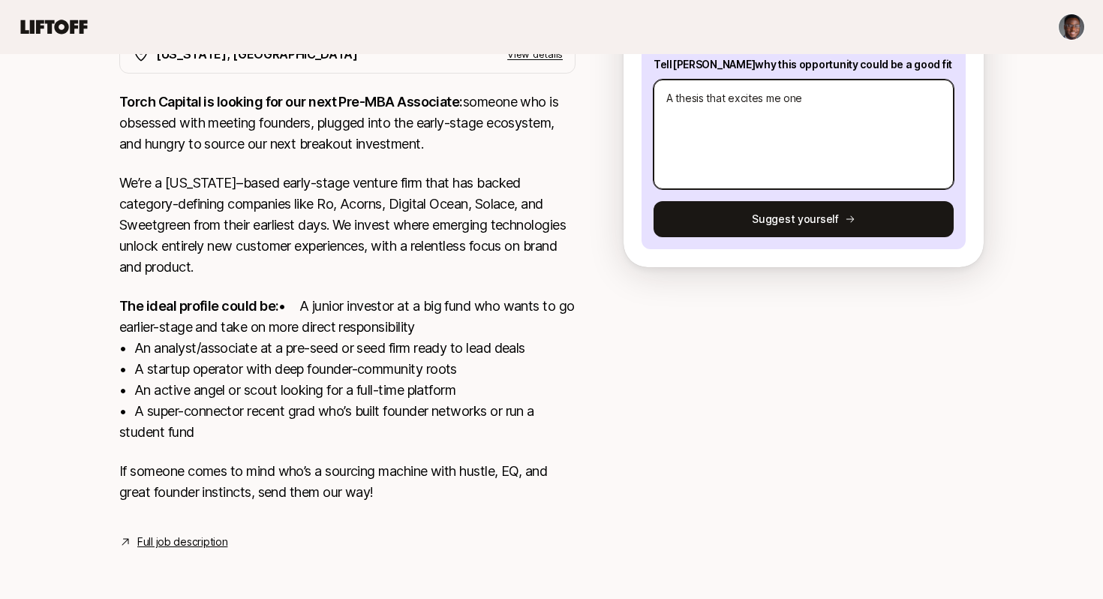
type textarea "A thesis that excites me one f"
type textarea "x"
type textarea "A thesis that excites me one fo"
type textarea "x"
type textarea "A thesis that excites me one foc"
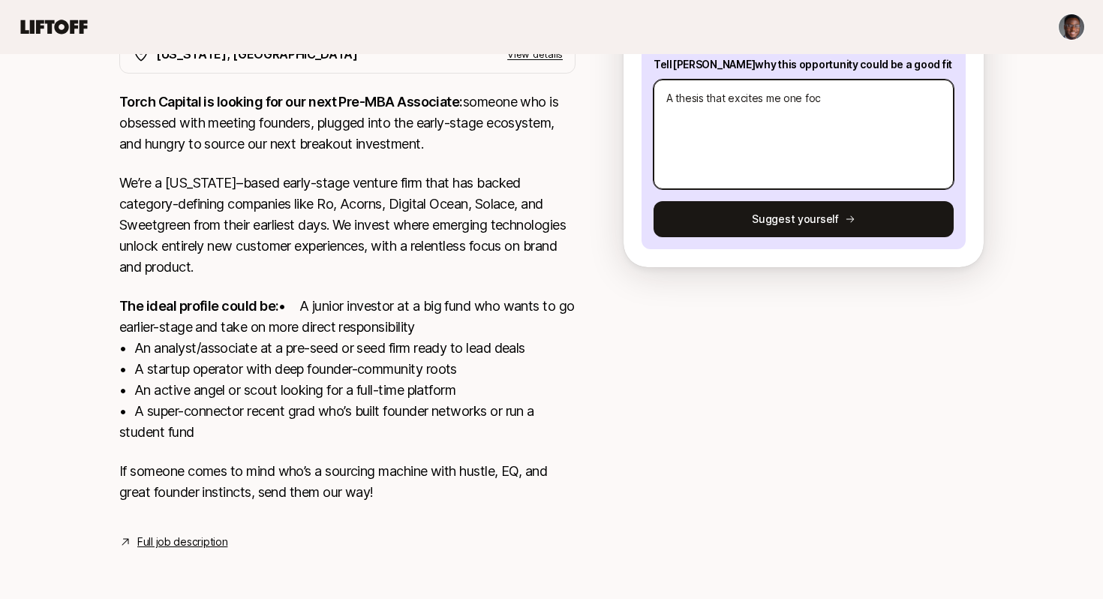
type textarea "x"
type textarea "A thesis that excites me one focu"
type textarea "x"
type textarea "A thesis that excites me one focus"
type textarea "x"
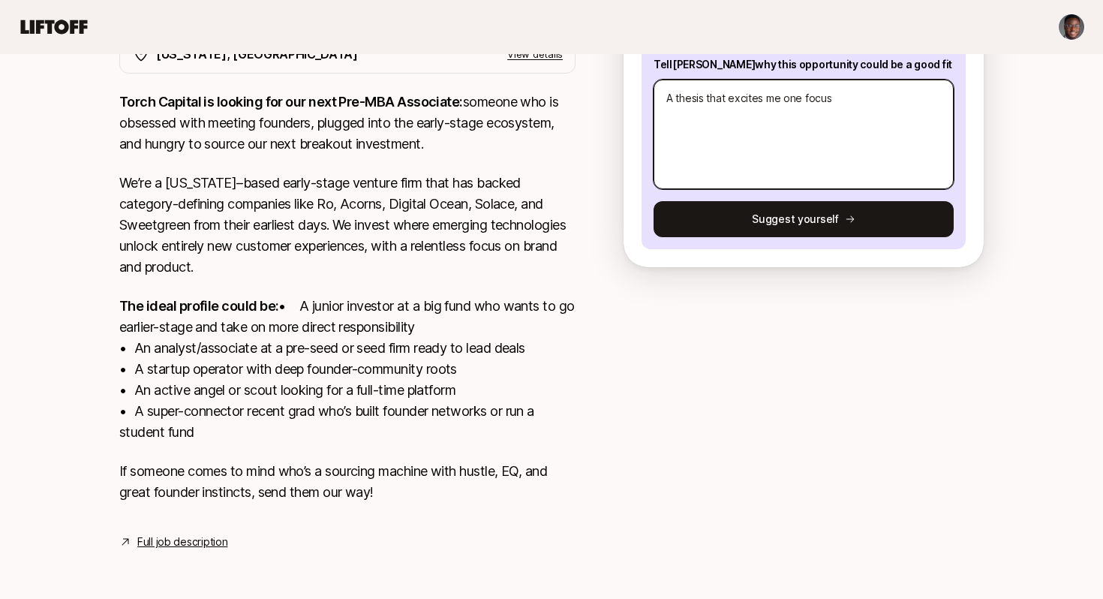
type textarea "A thesis that excites me one focuse"
type textarea "x"
type textarea "A thesis that excites me one focused"
type textarea "x"
type textarea "A thesis that excites me one focused"
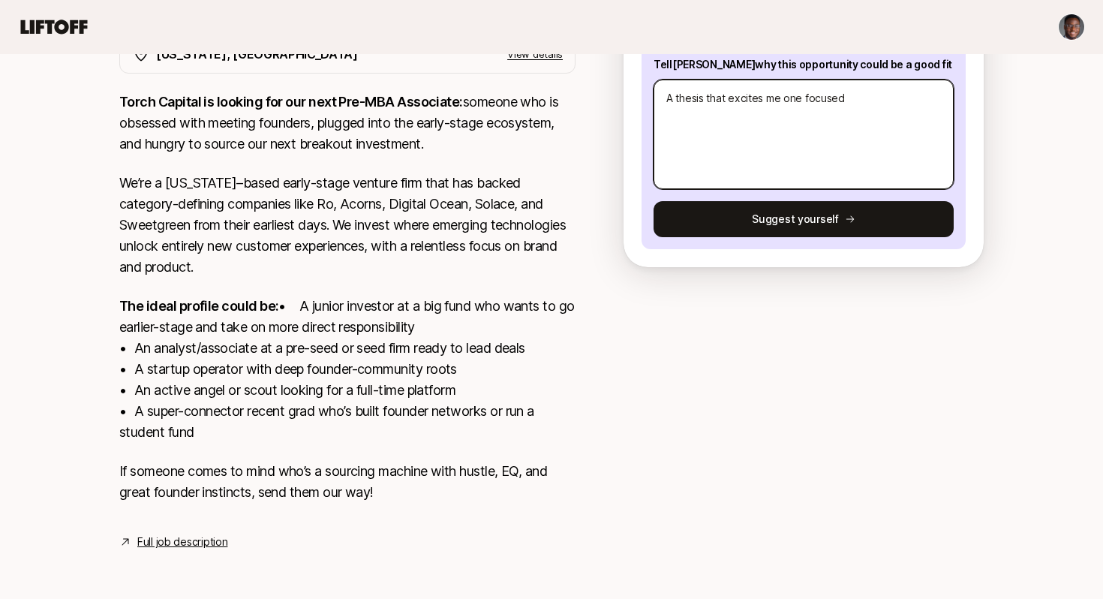
type textarea "x"
type textarea "A thesis that excites me one focused o"
type textarea "x"
type textarea "A thesis that excites me one focused on"
drag, startPoint x: 866, startPoint y: 79, endPoint x: 768, endPoint y: 84, distance: 97.7
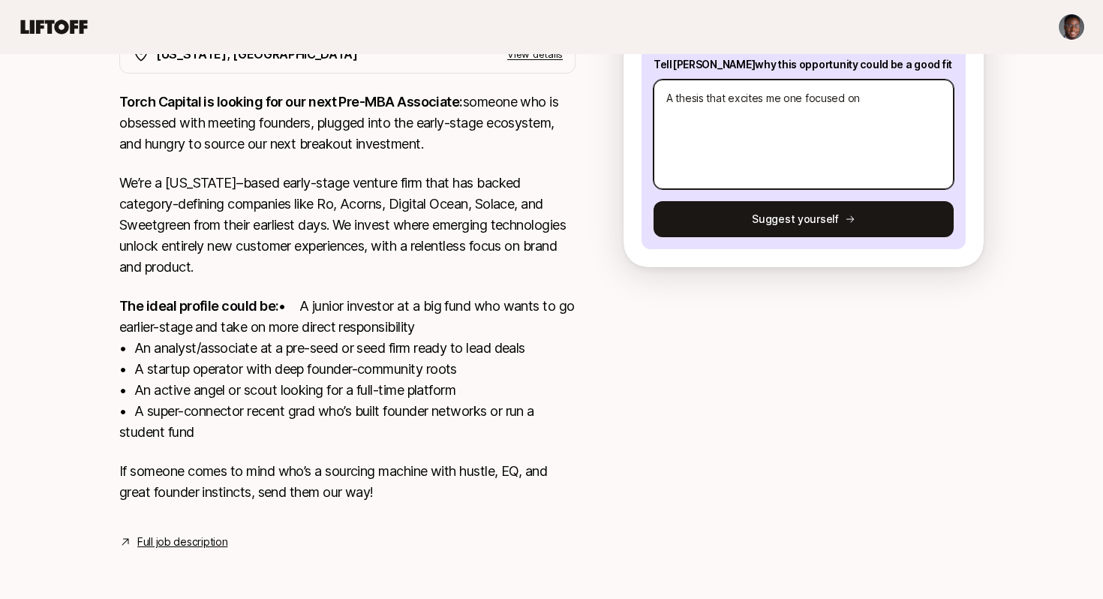
click at [768, 84] on textarea "A thesis that excites me one focused on" at bounding box center [804, 135] width 300 height 110
click at [829, 80] on textarea "A thesis that excites me one focused on" at bounding box center [804, 135] width 300 height 110
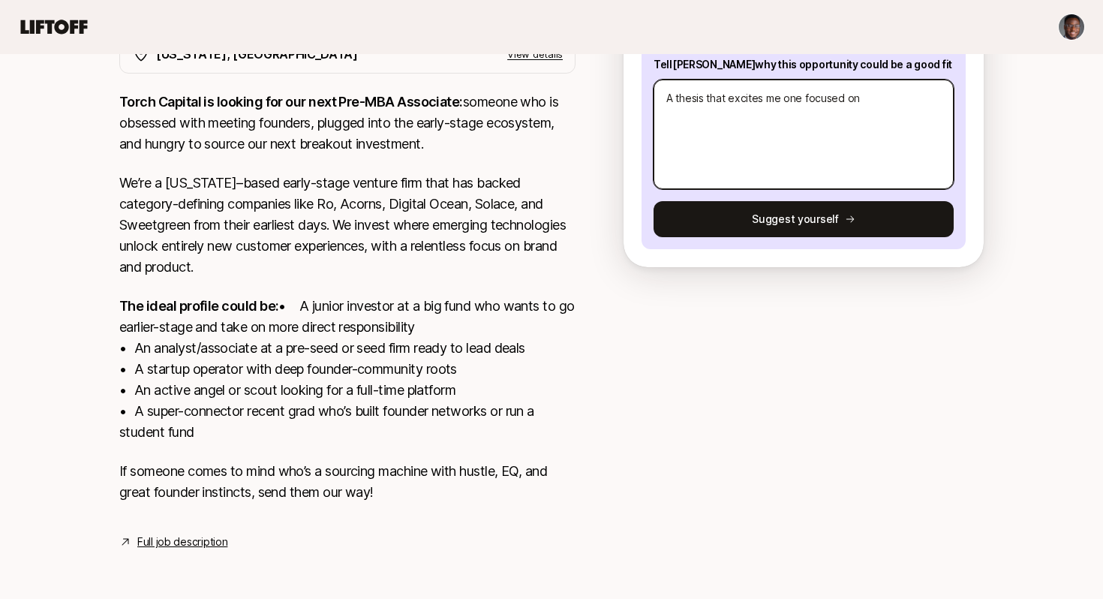
drag, startPoint x: 877, startPoint y: 80, endPoint x: 778, endPoint y: 86, distance: 99.2
click at [779, 86] on textarea "A thesis that excites me one focused on" at bounding box center [804, 135] width 300 height 110
click at [781, 83] on textarea "A thesis that excites me one focused on" at bounding box center [804, 135] width 300 height 110
drag, startPoint x: 866, startPoint y: 83, endPoint x: 749, endPoint y: 82, distance: 117.1
click at [749, 82] on textarea "A thesis that excites me one focused on" at bounding box center [804, 135] width 300 height 110
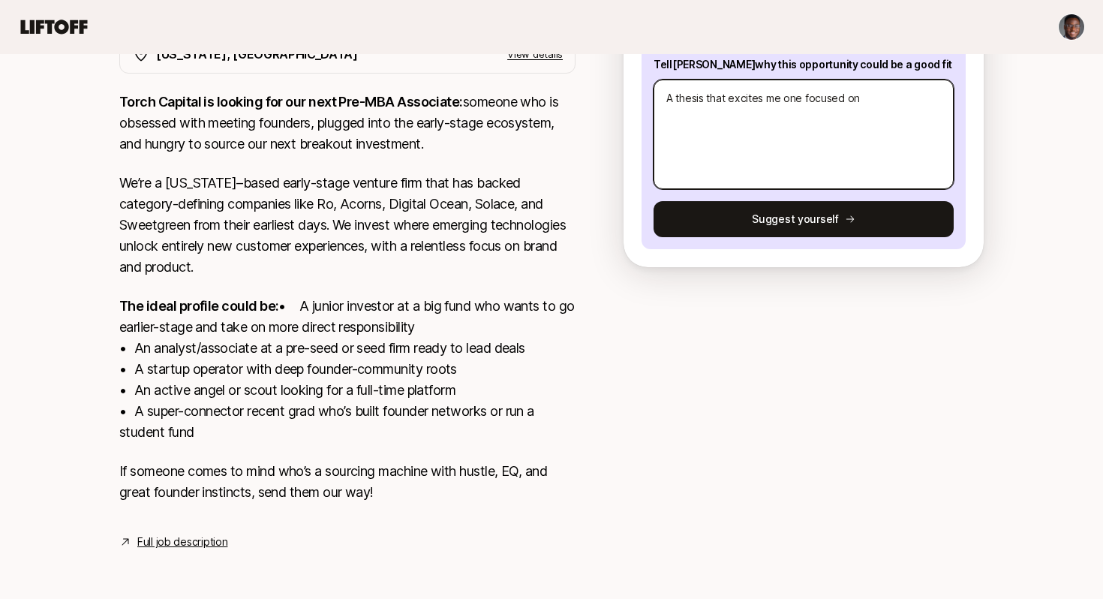
click at [783, 86] on textarea "A thesis that excites me one focused on" at bounding box center [804, 135] width 300 height 110
type textarea "x"
type textarea "T"
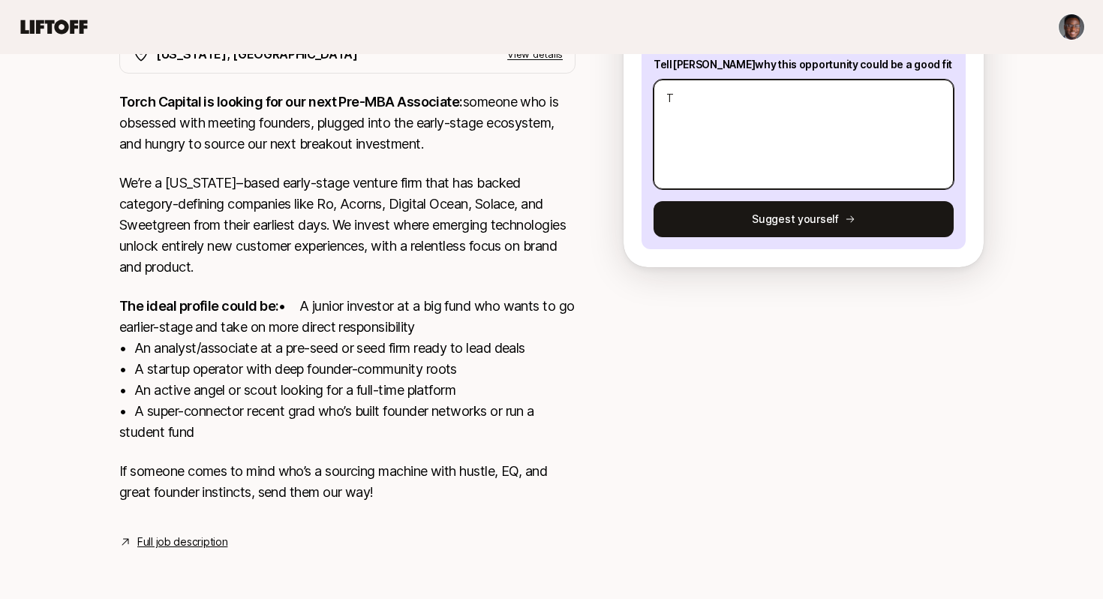
type textarea "x"
type textarea "Th"
type textarea "x"
type textarea "The"
type textarea "x"
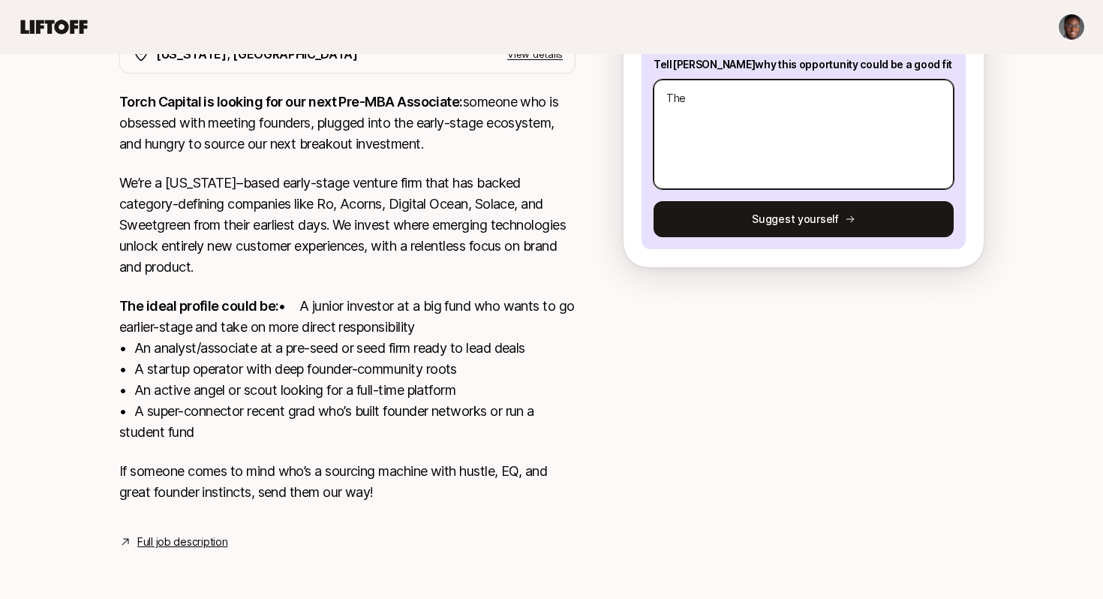
type textarea "Thes"
type textarea "x"
type textarea "Thesi"
type textarea "x"
type textarea "Thesis"
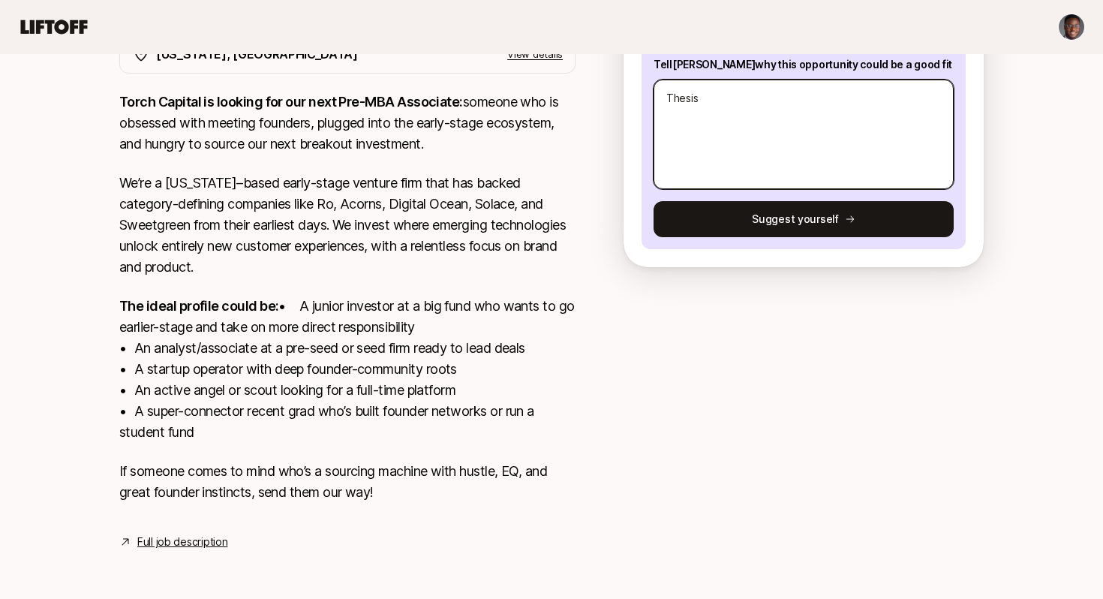
type textarea "x"
type textarea "Thesis:"
type textarea "x"
type textarea "Thesis:"
paste textarea "I am most excited about backing founders who have a story and a deep connection…"
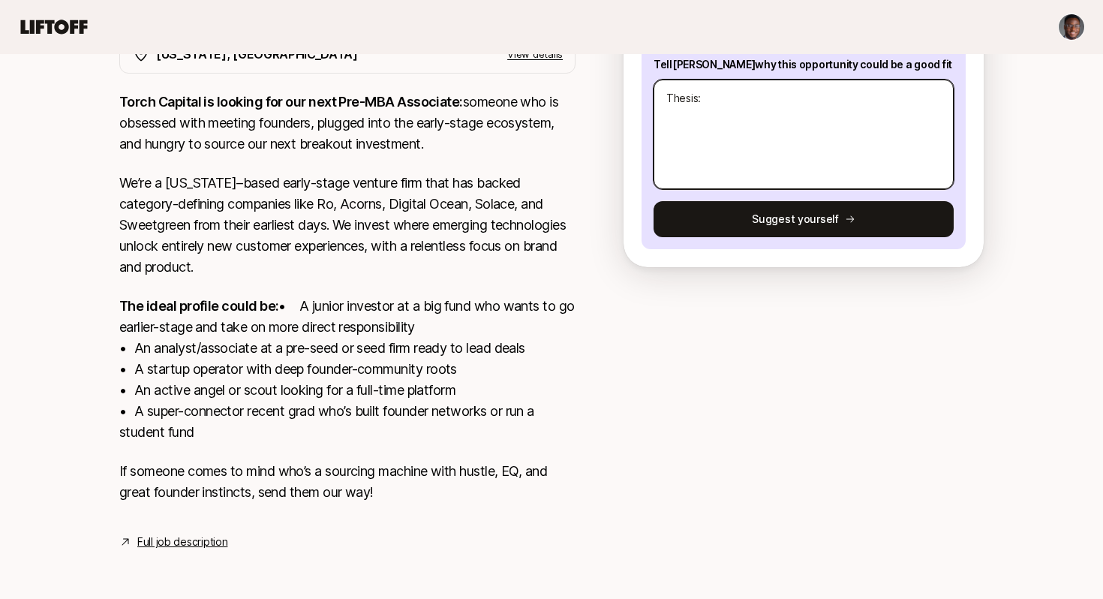
type textarea "x"
type textarea "Thesis: I am most excited about backing founders who have a story and a deep co…"
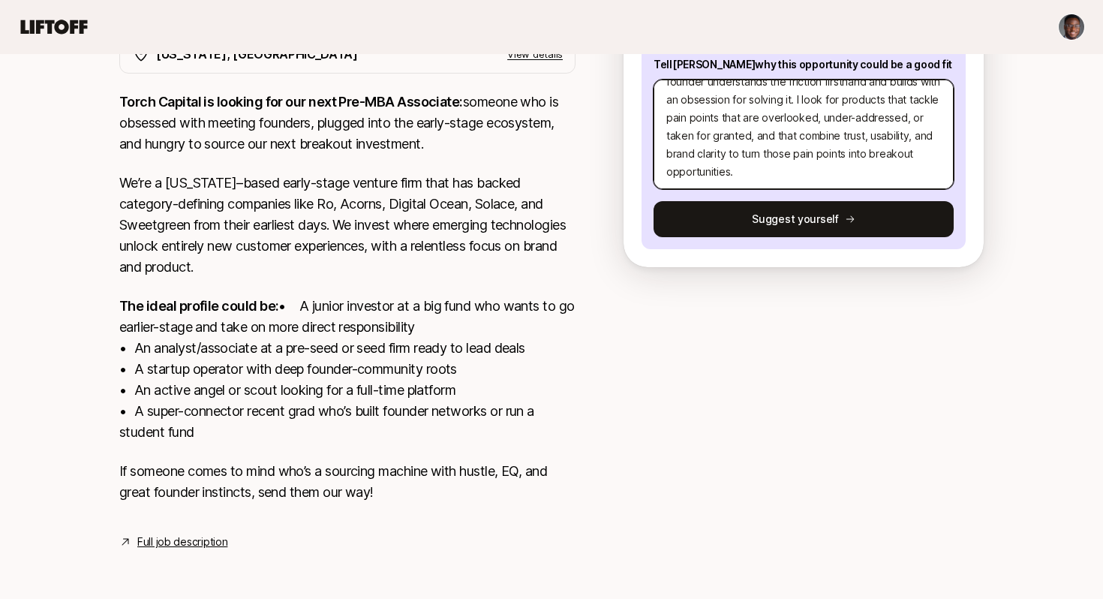
scroll to position [90, 0]
click at [773, 161] on textarea "Thesis: I am most excited about backing founders who have a story and a deep co…" at bounding box center [804, 135] width 300 height 110
type textarea "x"
type textarea "Thesis: I am most excited about backing founders who have a story and a deep co…"
type textarea "x"
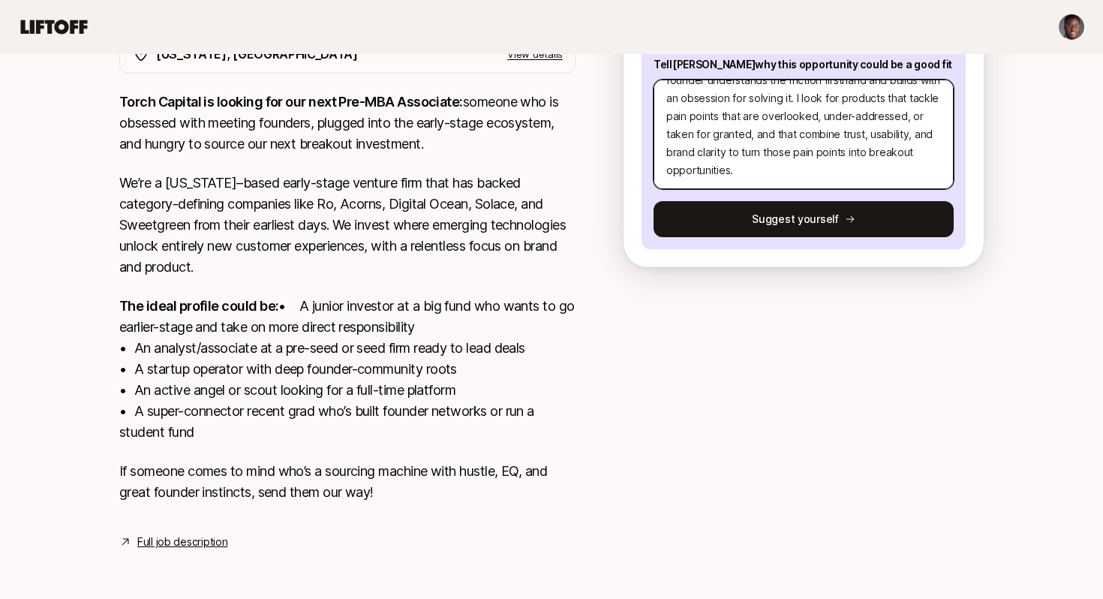
scroll to position [126, 0]
type textarea "Thesis: I am most excited about backing founders who have a story and a deep co…"
type textarea "x"
type textarea "Thesis: I am most excited about backing founders who have a story and a deep co…"
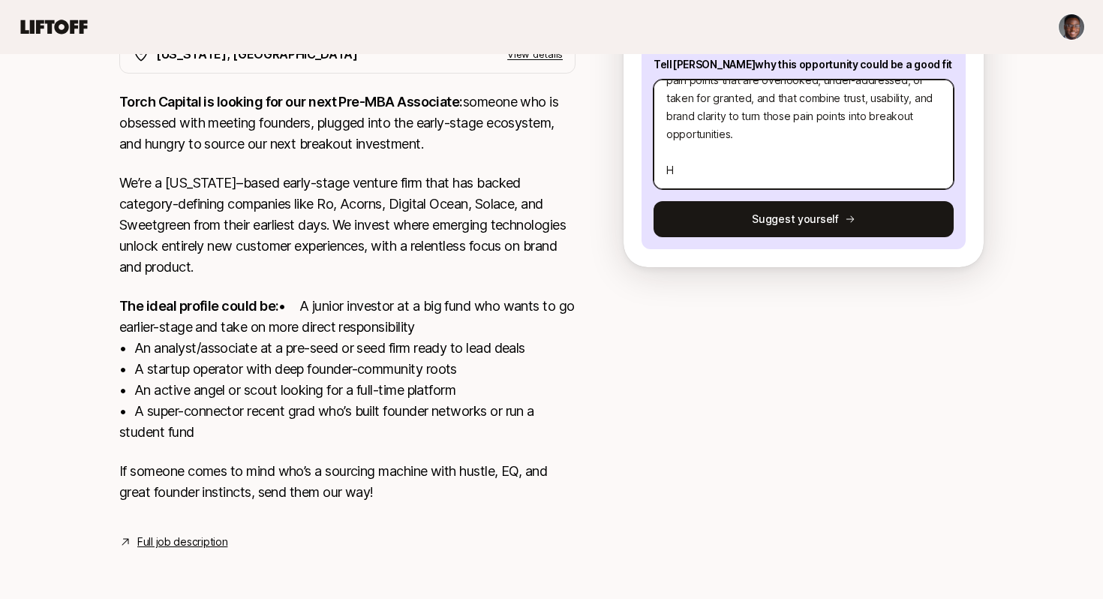
type textarea "x"
type textarea "Thesis: I am most excited about backing founders who have a story and a deep co…"
type textarea "x"
type textarea "Thesis: I am most excited about backing founders who have a story and a deep co…"
type textarea "x"
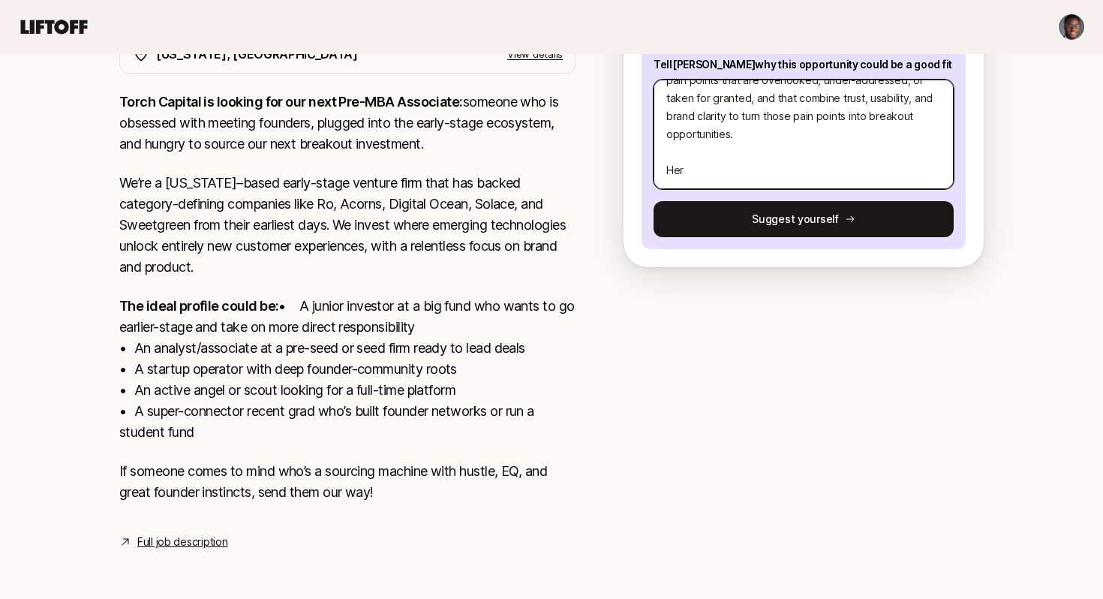
type textarea "Thesis: I am most excited about backing founders who have a story and a deep co…"
type textarea "x"
type textarea "Thesis: I am most excited about backing founders who have a story and a deep co…"
type textarea "x"
type textarea "Thesis: I am most excited about backing founders who have a story and a deep co…"
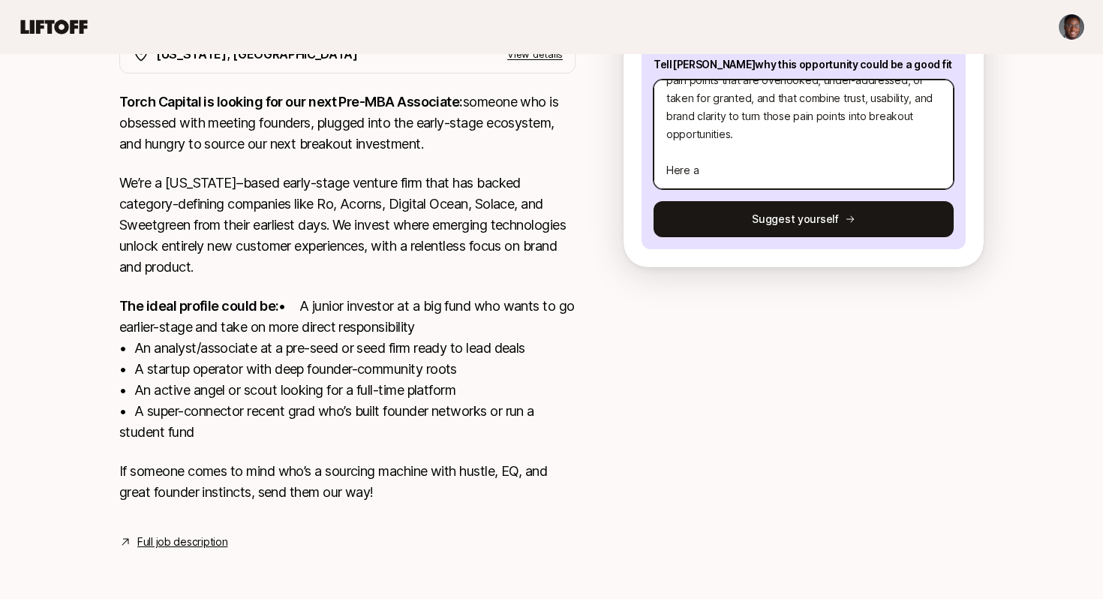
type textarea "x"
type textarea "Thesis: I am most excited about backing founders who have a story and a deep co…"
type textarea "x"
type textarea "Thesis: I am most excited about backing founders who have a story and a deep co…"
type textarea "x"
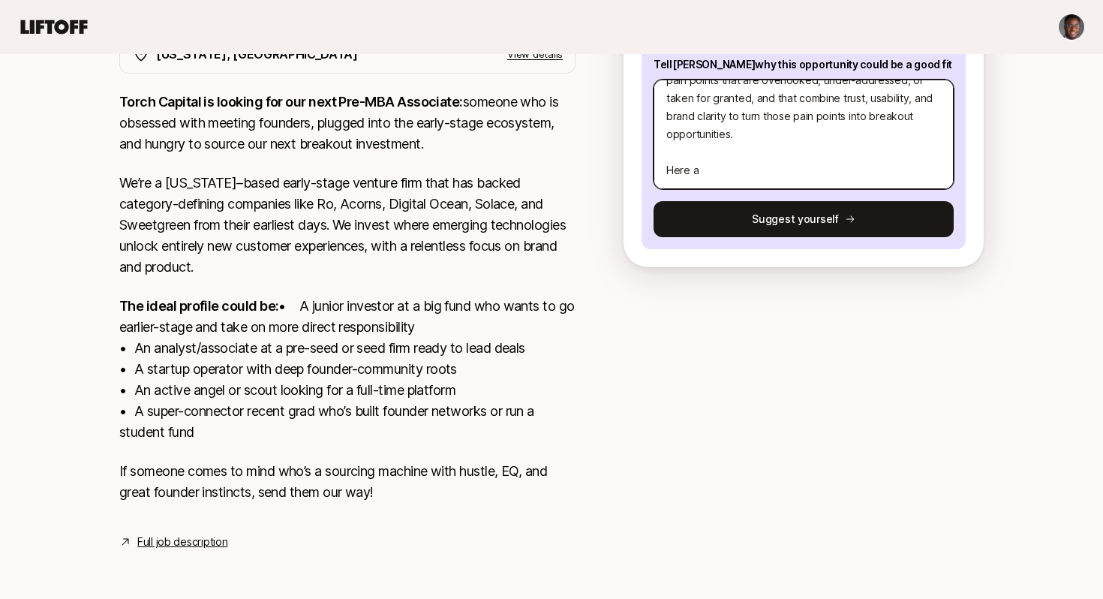
type textarea "Thesis: I am most excited about backing founders who have a story and a deep co…"
type textarea "x"
type textarea "Thesis: I am most excited about backing founders who have a story and a deep co…"
type textarea "x"
type textarea "Thesis: I am most excited about backing founders who have a story and a deep co…"
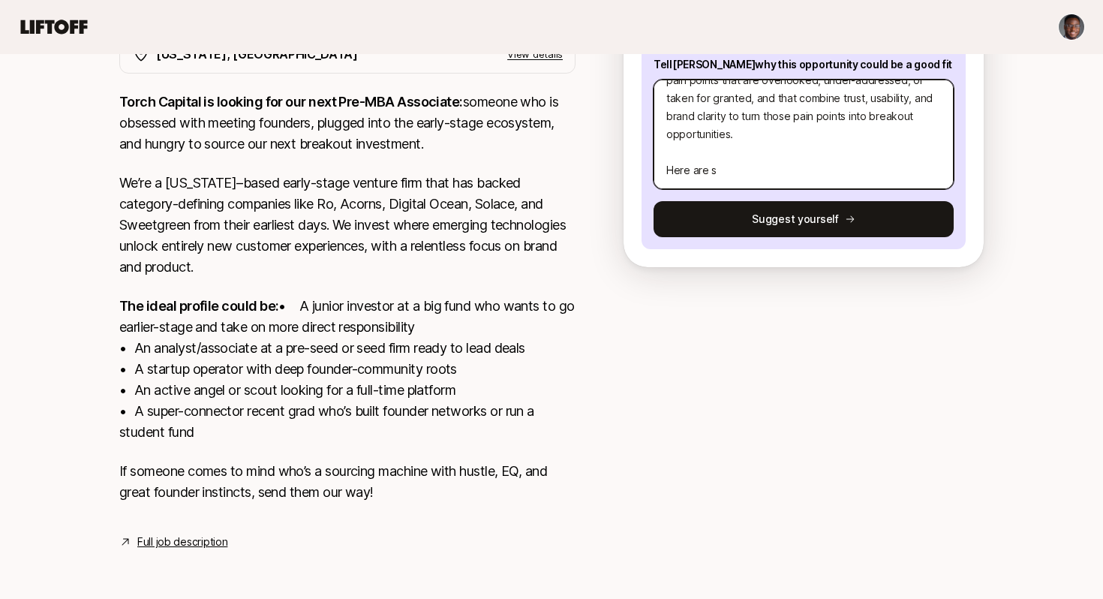
type textarea "x"
type textarea "Thesis: I am most excited about backing founders who have a story and a deep co…"
type textarea "x"
type textarea "Thesis: I am most excited about backing founders who have a story and a deep co…"
type textarea "x"
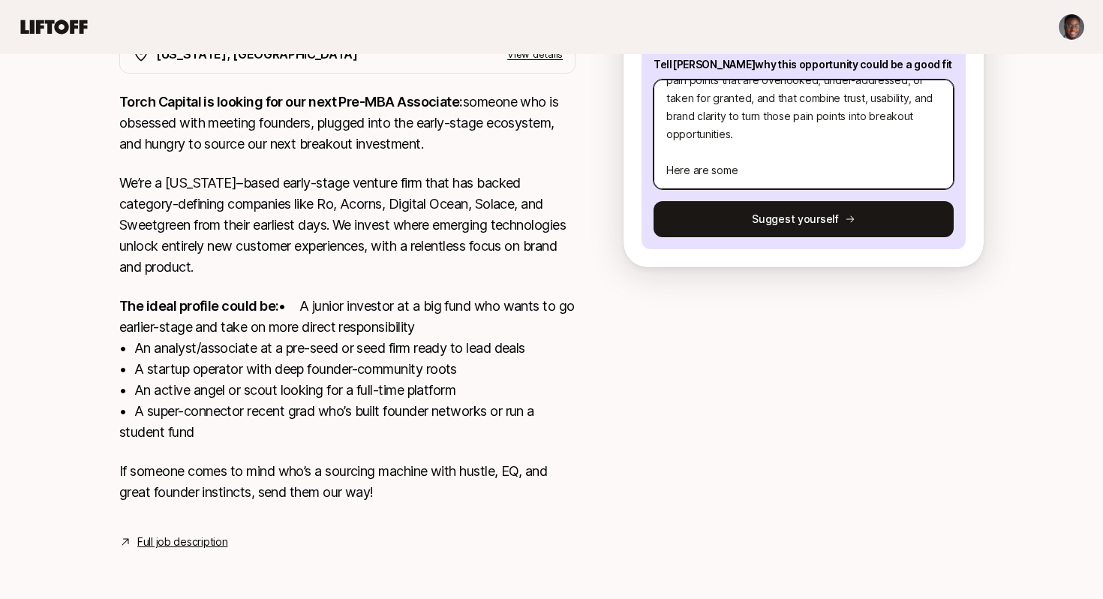
type textarea "Thesis: I am most excited about backing founders who have a story and a deep co…"
type textarea "x"
type textarea "Thesis: I am most excited about backing founders who have a story and a deep co…"
type textarea "x"
type textarea "Thesis: I am most excited about backing founders who have a story and a deep co…"
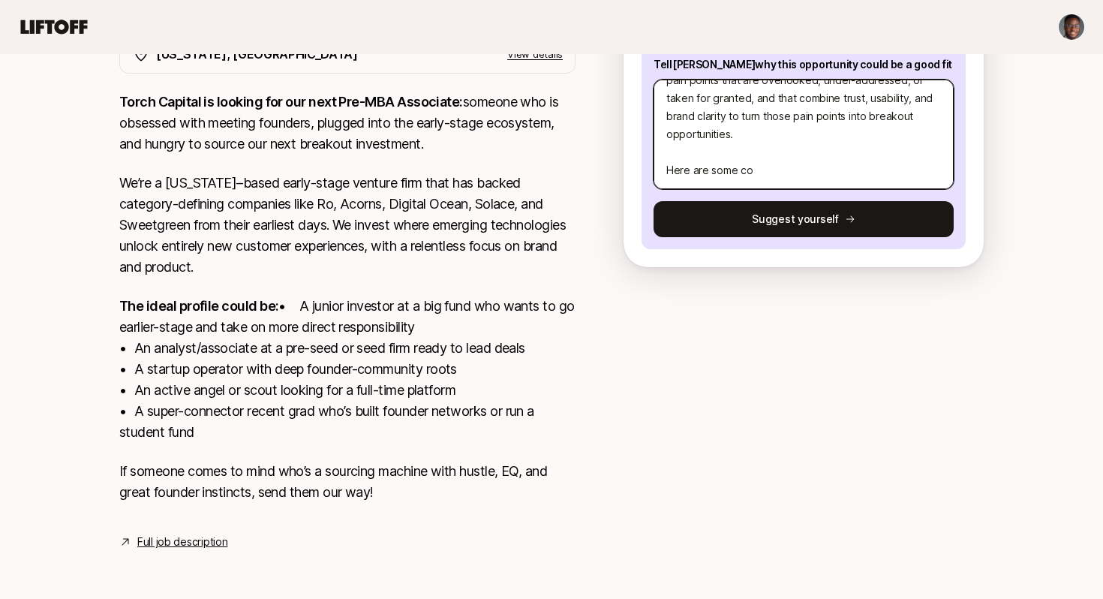
type textarea "x"
type textarea "Thesis: I am most excited about backing founders who have a story and a deep co…"
type textarea "x"
type textarea "Thesis: I am most excited about backing founders who have a story and a deep co…"
type textarea "x"
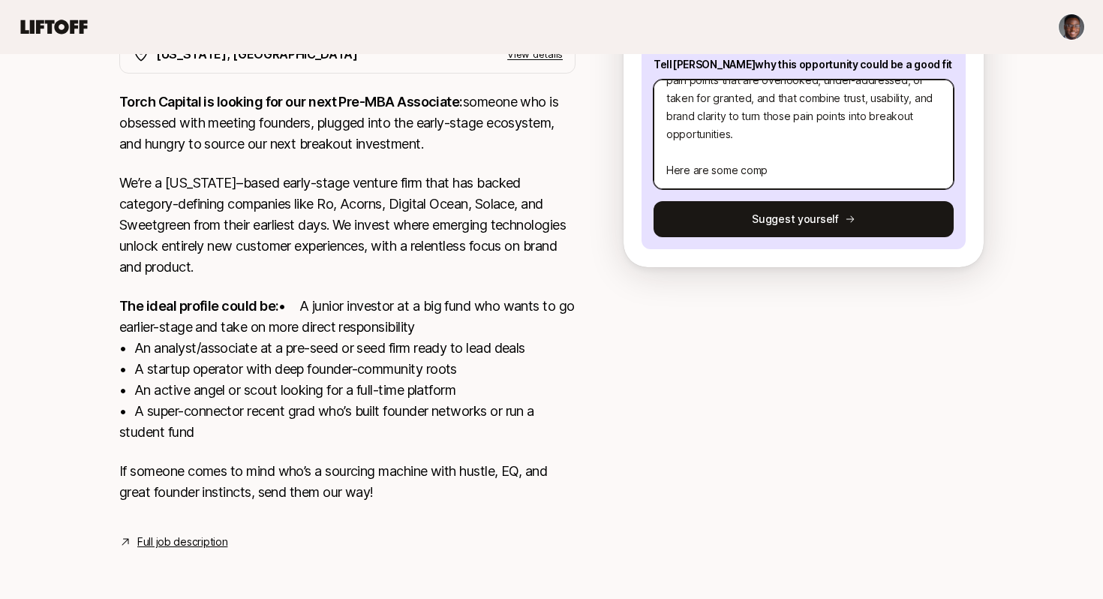
type textarea "Thesis: I am most excited about backing founders who have a story and a deep co…"
type textarea "x"
type textarea "Thesis: I am most excited about backing founders who have a story and a deep co…"
type textarea "x"
type textarea "Thesis: I am most excited about backing founders who have a story and a deep co…"
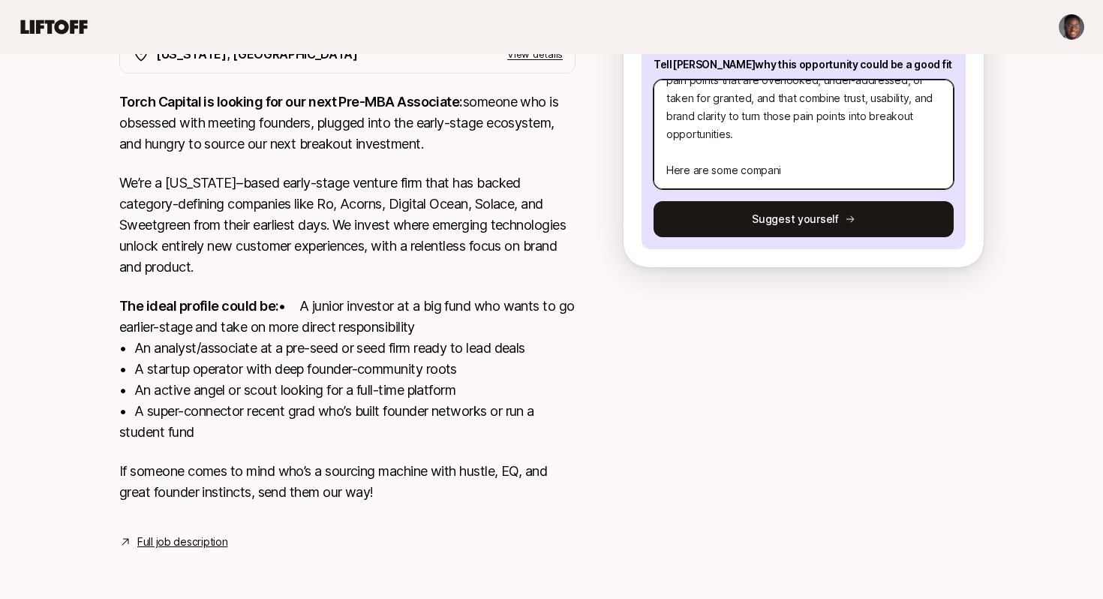
type textarea "x"
type textarea "Thesis: I am most excited about backing founders who have a story and a deep co…"
type textarea "x"
type textarea "Thesis: I am most excited about backing founders who have a story and a deep co…"
type textarea "x"
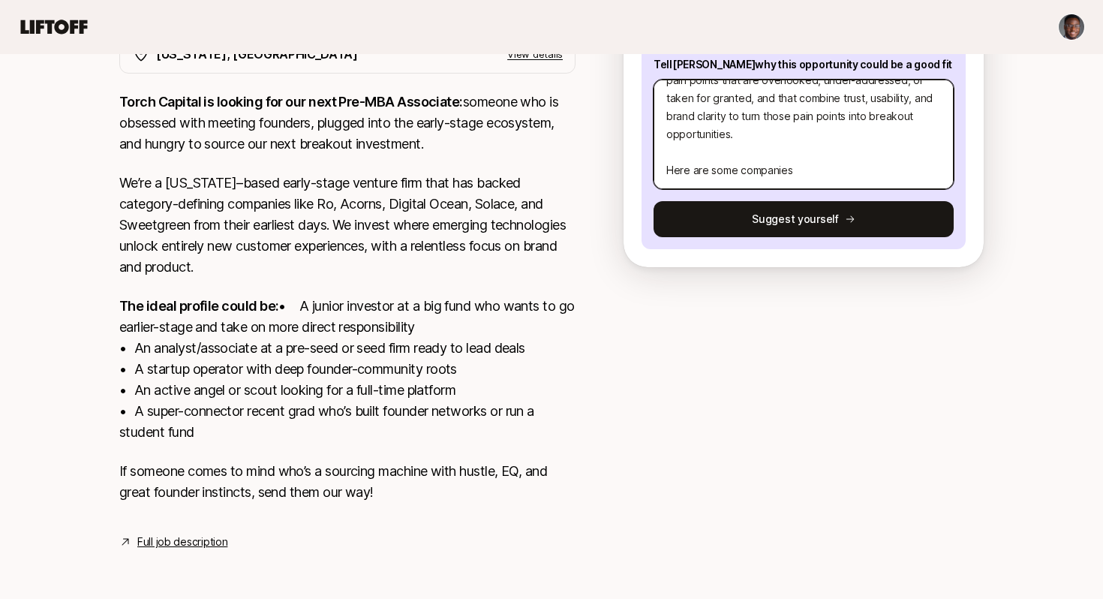
type textarea "Thesis: I am most excited about backing founders who have a story and a deep co…"
type textarea "x"
type textarea "Thesis: I am most excited about backing founders who have a story and a deep co…"
type textarea "x"
type textarea "Thesis: I am most excited about backing founders who have a story and a deep co…"
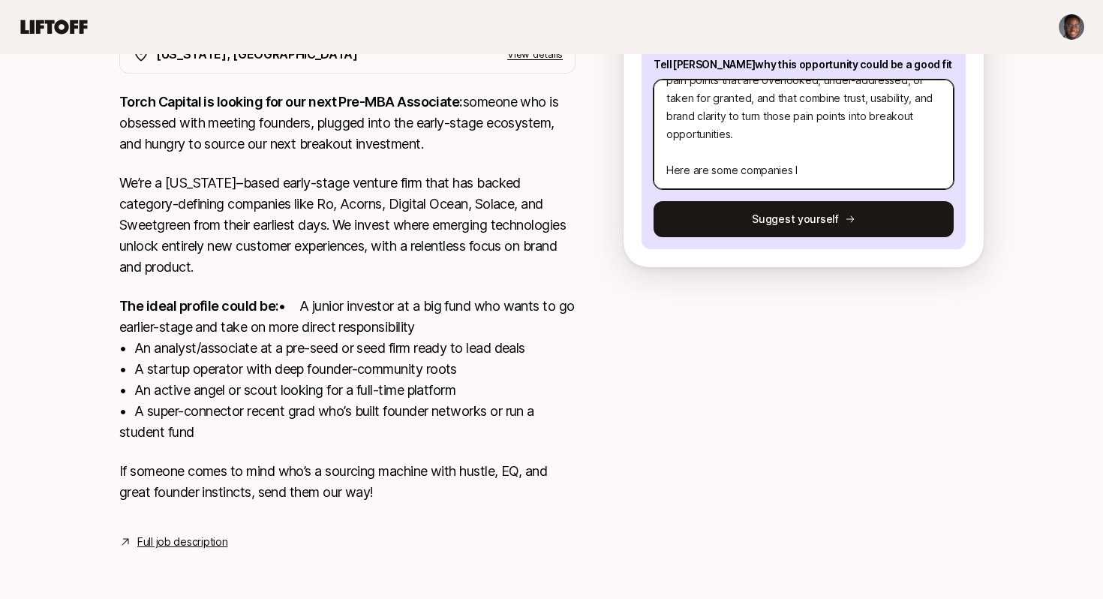
type textarea "x"
type textarea "Thesis: I am most excited about backing founders who have a story and a deep co…"
type textarea "x"
type textarea "Thesis: I am most excited about backing founders who have a story and a deep co…"
type textarea "x"
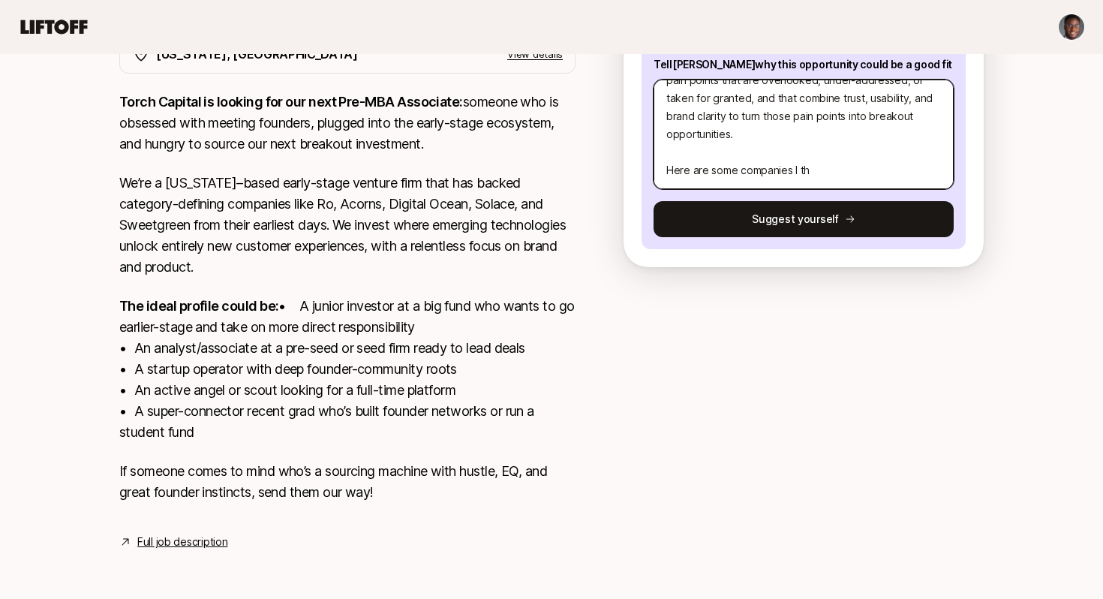
type textarea "Thesis: I am most excited about backing founders who have a story and a deep co…"
type textarea "x"
type textarea "Thesis: I am most excited about backing founders who have a story and a deep co…"
type textarea "x"
type textarea "Thesis: I am most excited about backing founders who have a story and a deep co…"
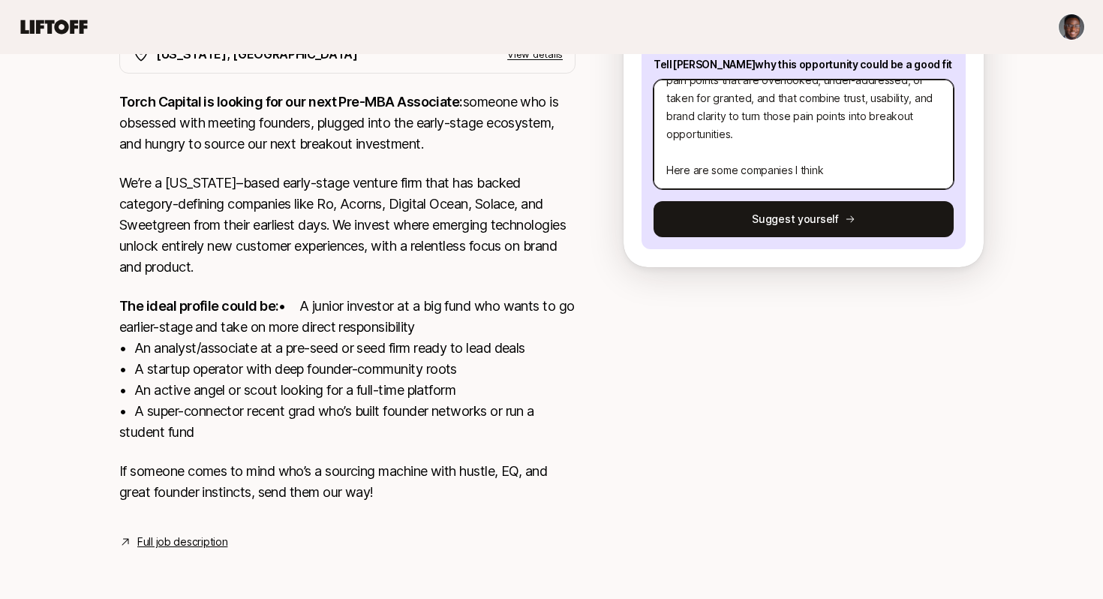
type textarea "x"
type textarea "Thesis: I am most excited about backing founders who have a story and a deep co…"
type textarea "x"
type textarea "Thesis: I am most excited about backing founders who have a story and a deep co…"
type textarea "x"
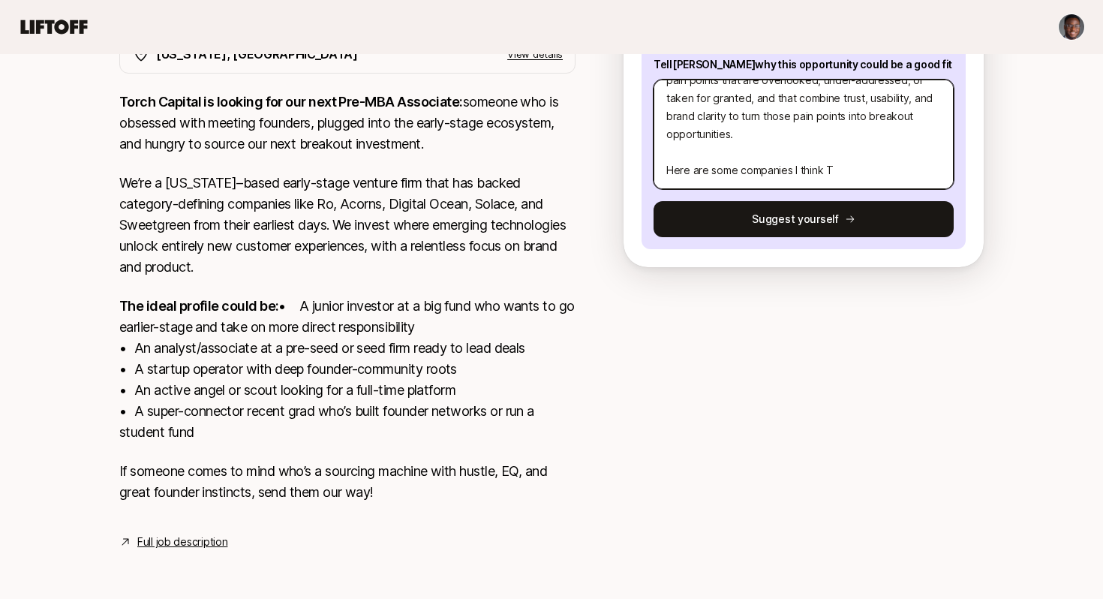
type textarea "Thesis: I am most excited about backing founders who have a story and a deep co…"
type textarea "x"
type textarea "Thesis: I am most excited about backing founders who have a story and a deep co…"
type textarea "x"
type textarea "Thesis: I am most excited about backing founders who have a story and a deep co…"
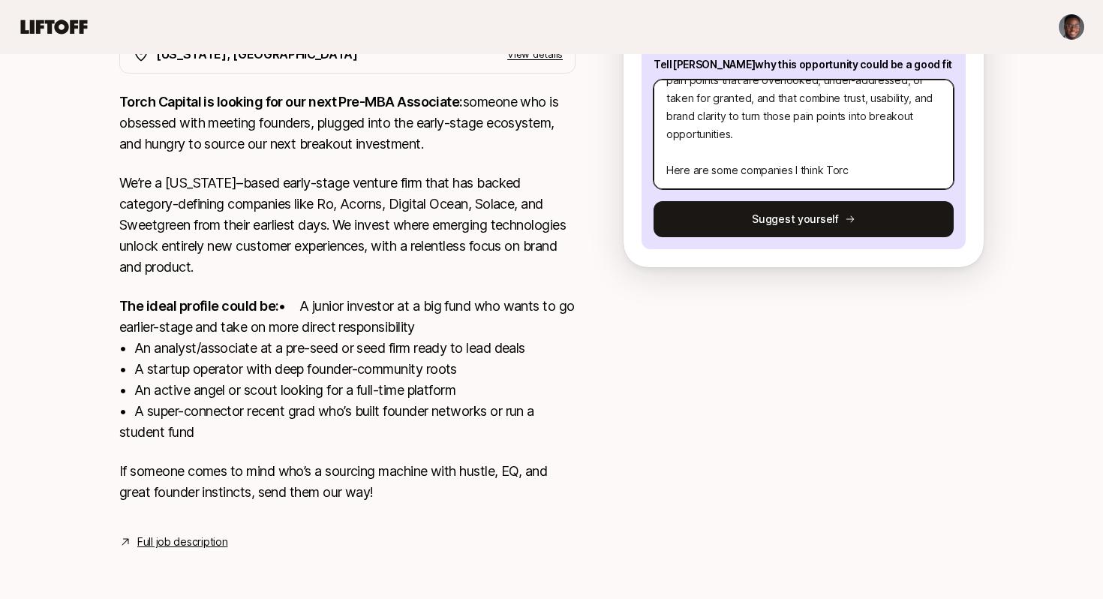
type textarea "x"
type textarea "Thesis: I am most excited about backing founders who have a story and a deep co…"
type textarea "x"
type textarea "Thesis: I am most excited about backing founders who have a story and a deep co…"
paste textarea "GetAqeel – Helps SMBs solve a universal cash flow problem by providing “sell fi…"
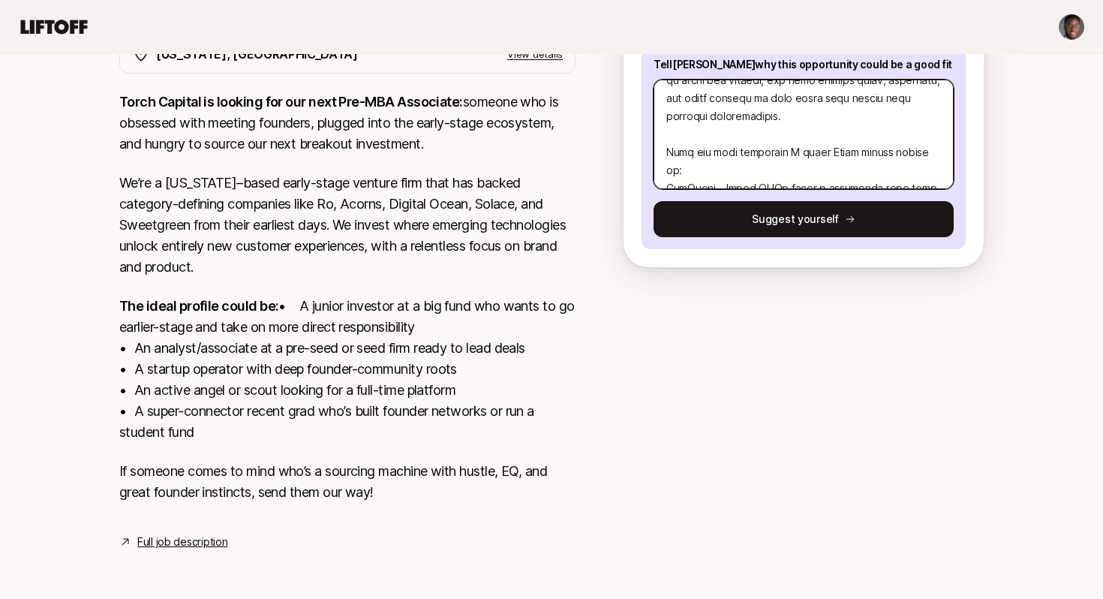
scroll to position [414, 0]
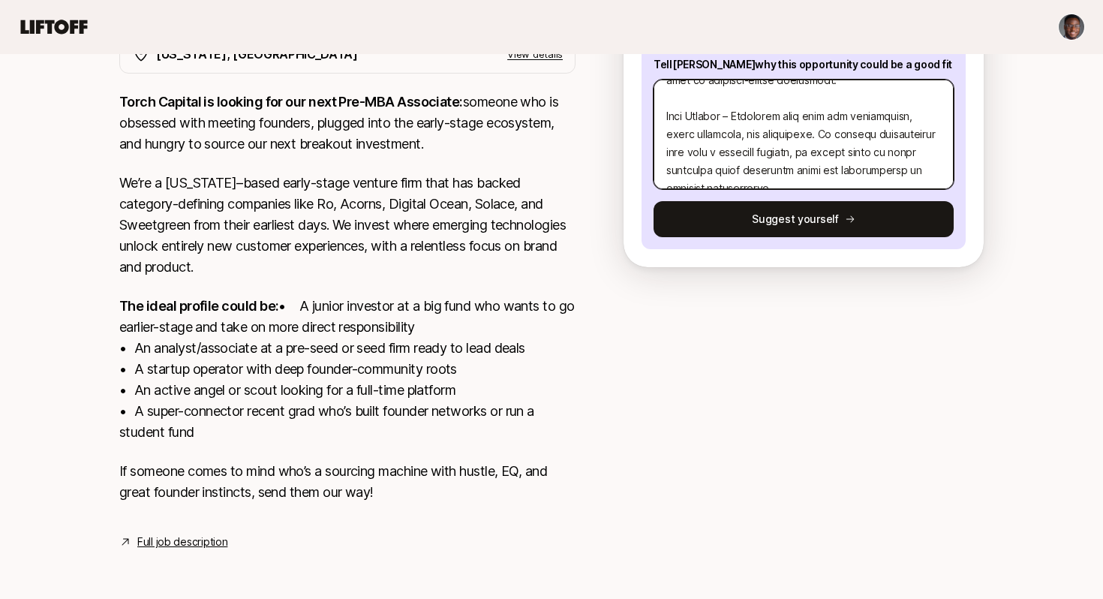
click at [813, 101] on textarea at bounding box center [804, 135] width 300 height 110
click at [801, 150] on textarea at bounding box center [804, 135] width 300 height 110
drag, startPoint x: 811, startPoint y: 93, endPoint x: 821, endPoint y: 101, distance: 12.8
click at [821, 101] on textarea at bounding box center [804, 135] width 300 height 110
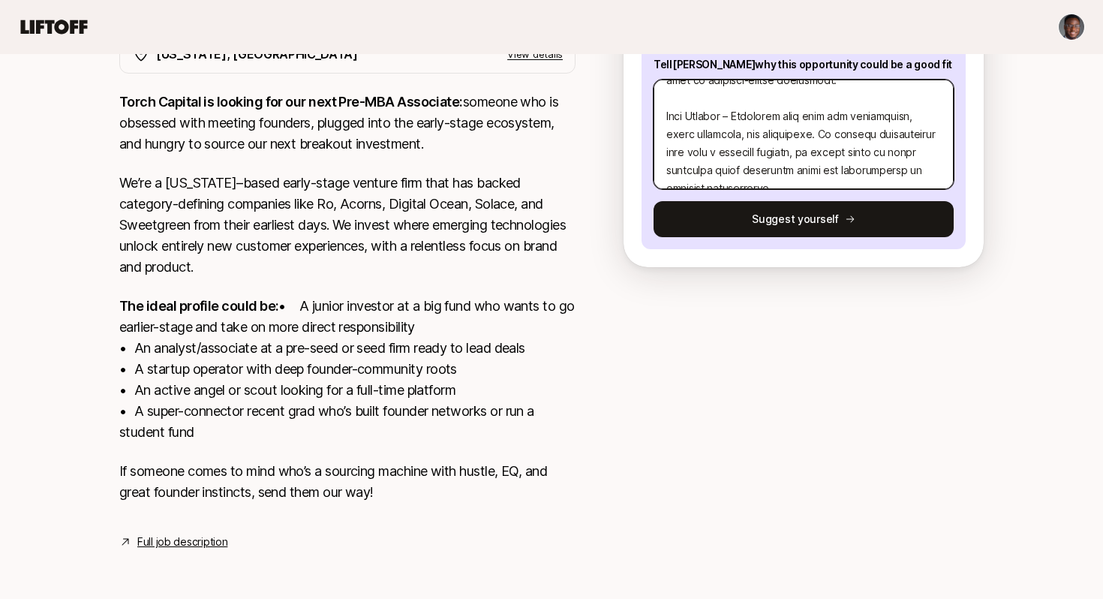
click at [819, 155] on textarea at bounding box center [804, 135] width 300 height 110
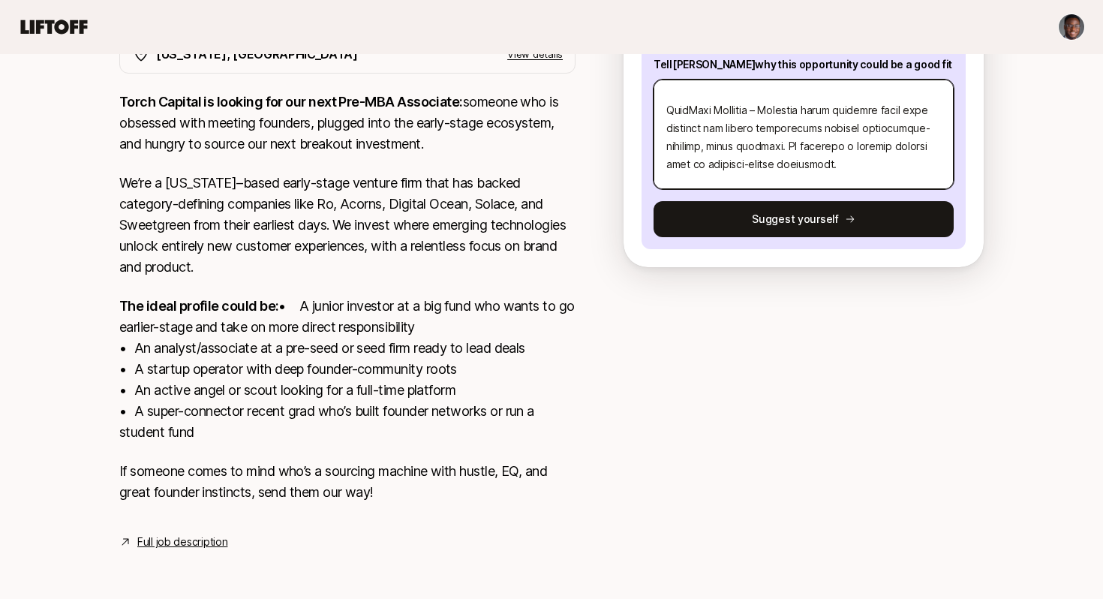
scroll to position [259, 0]
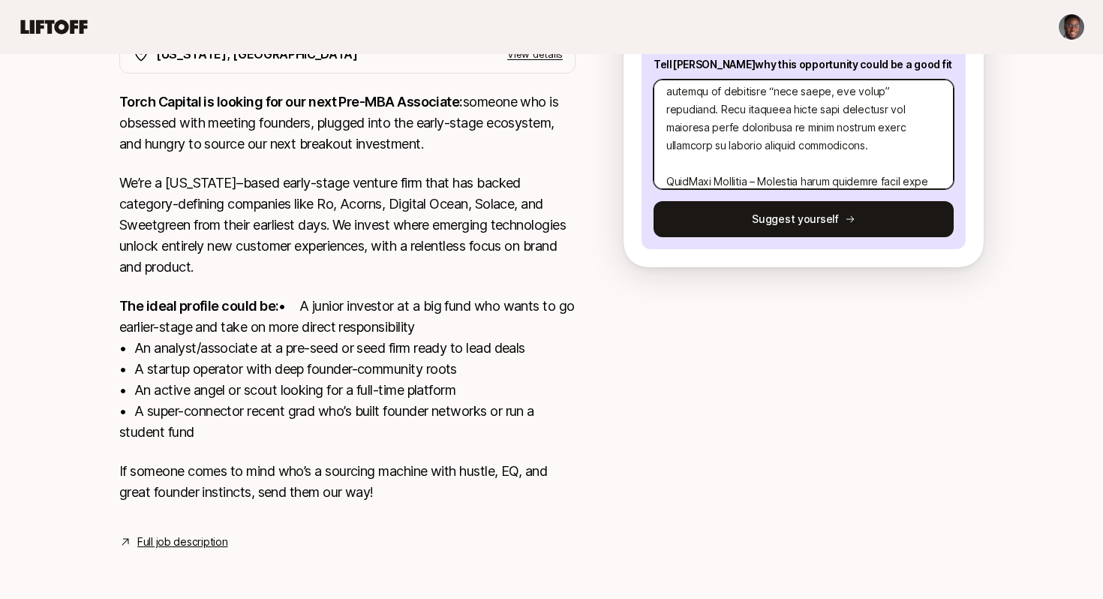
drag, startPoint x: 853, startPoint y: 149, endPoint x: 664, endPoint y: 132, distance: 189.8
click at [664, 132] on textarea at bounding box center [804, 135] width 300 height 110
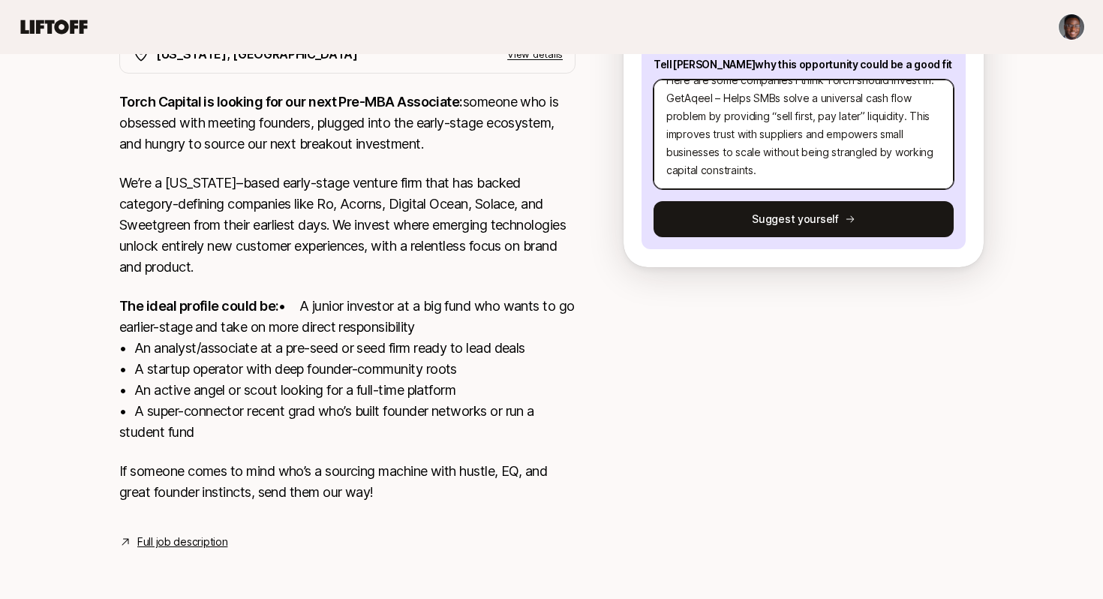
scroll to position [224, 0]
drag, startPoint x: 774, startPoint y: 130, endPoint x: 651, endPoint y: 76, distance: 134.4
click at [651, 76] on div "Quintarius Bell Tell Katie why this opportunity could be a good fit Thesis: I a…" at bounding box center [804, 117] width 324 height 263
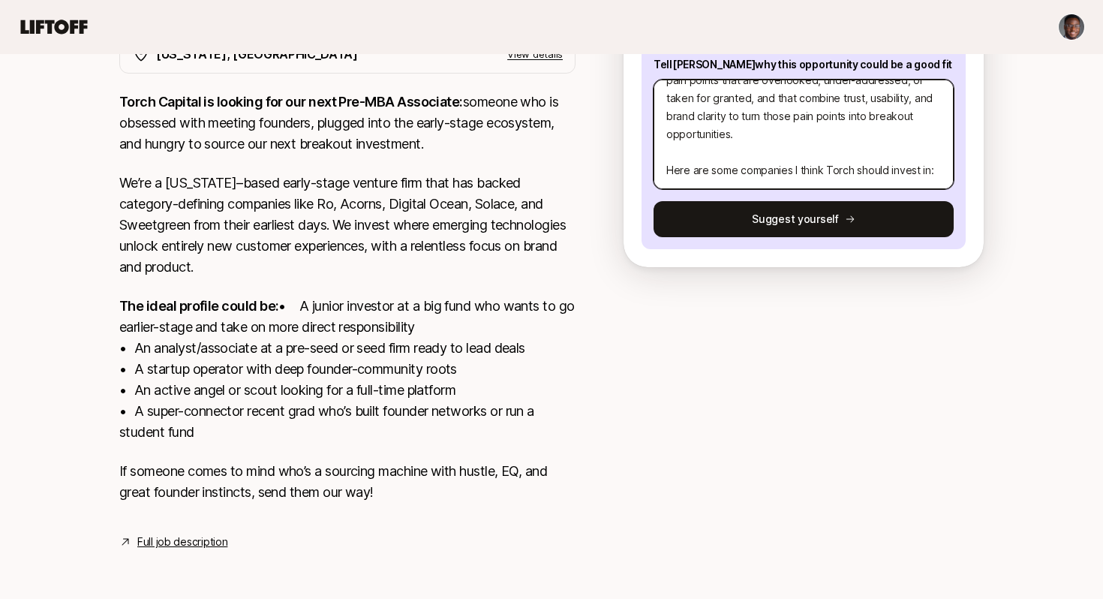
scroll to position [162, 0]
